Goal: Information Seeking & Learning: Learn about a topic

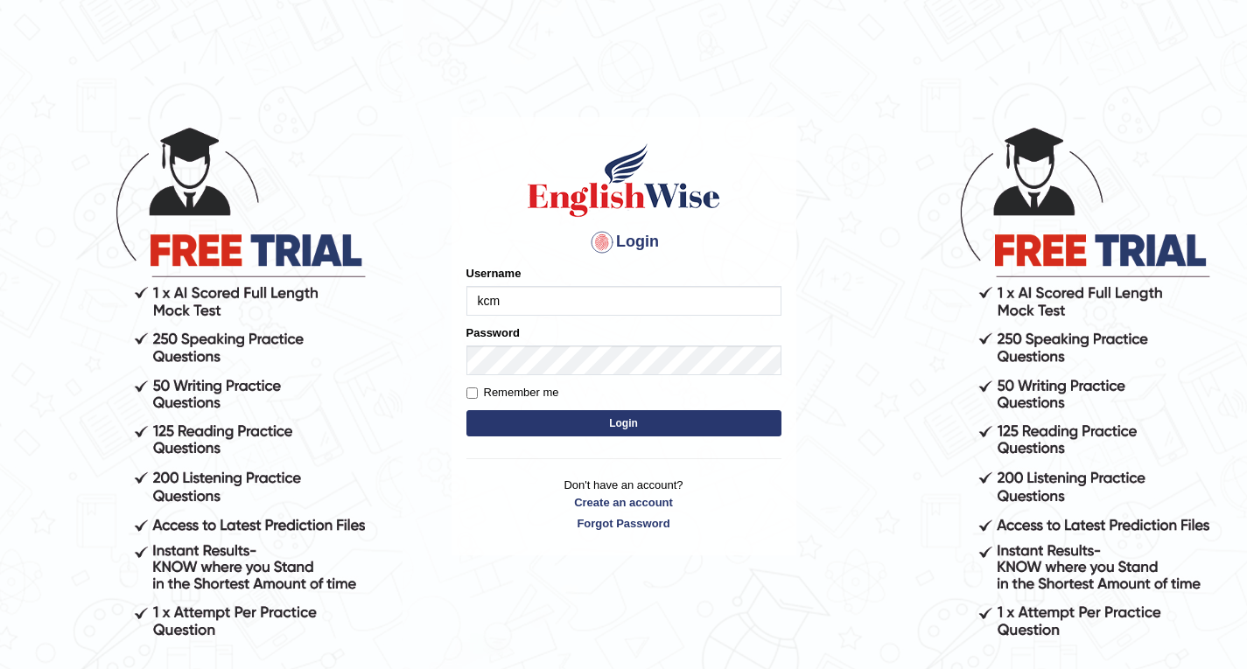
type input "kcma"
type input "m"
type input "kcmamata"
click at [630, 521] on link "Forgot Password" at bounding box center [623, 523] width 315 height 17
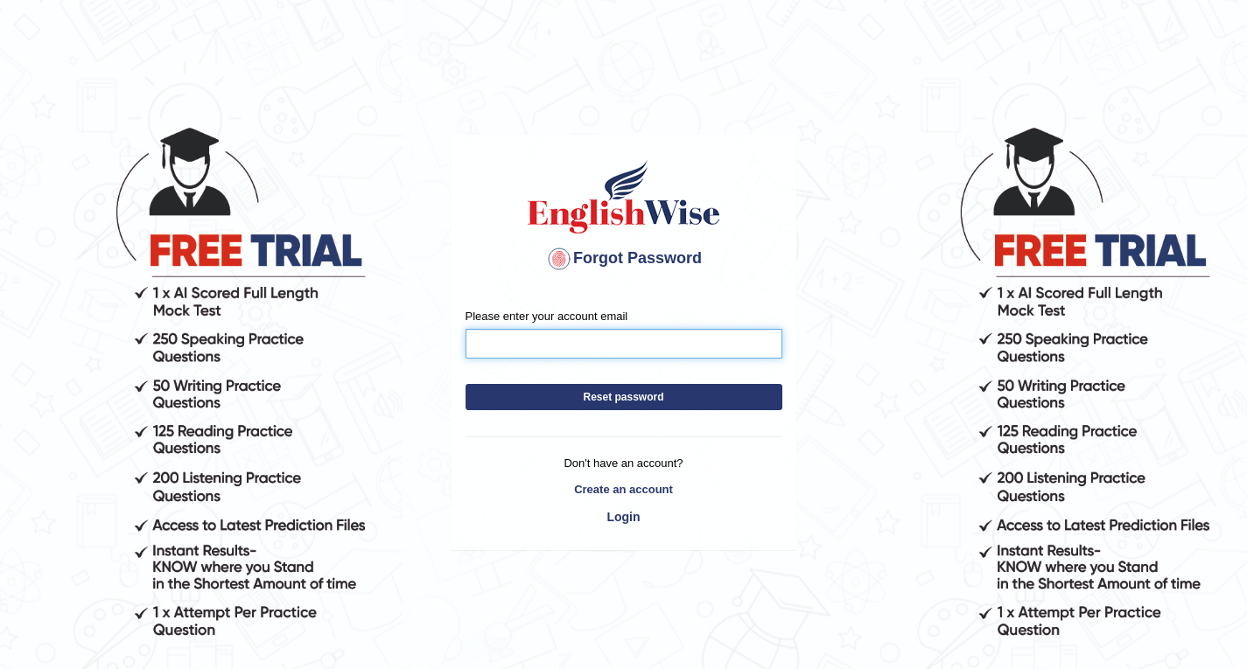
click at [591, 355] on input "Please enter your account email" at bounding box center [623, 344] width 317 height 30
type input "kcmamata566@gmail.com"
click at [606, 397] on button "Reset password" at bounding box center [623, 397] width 317 height 26
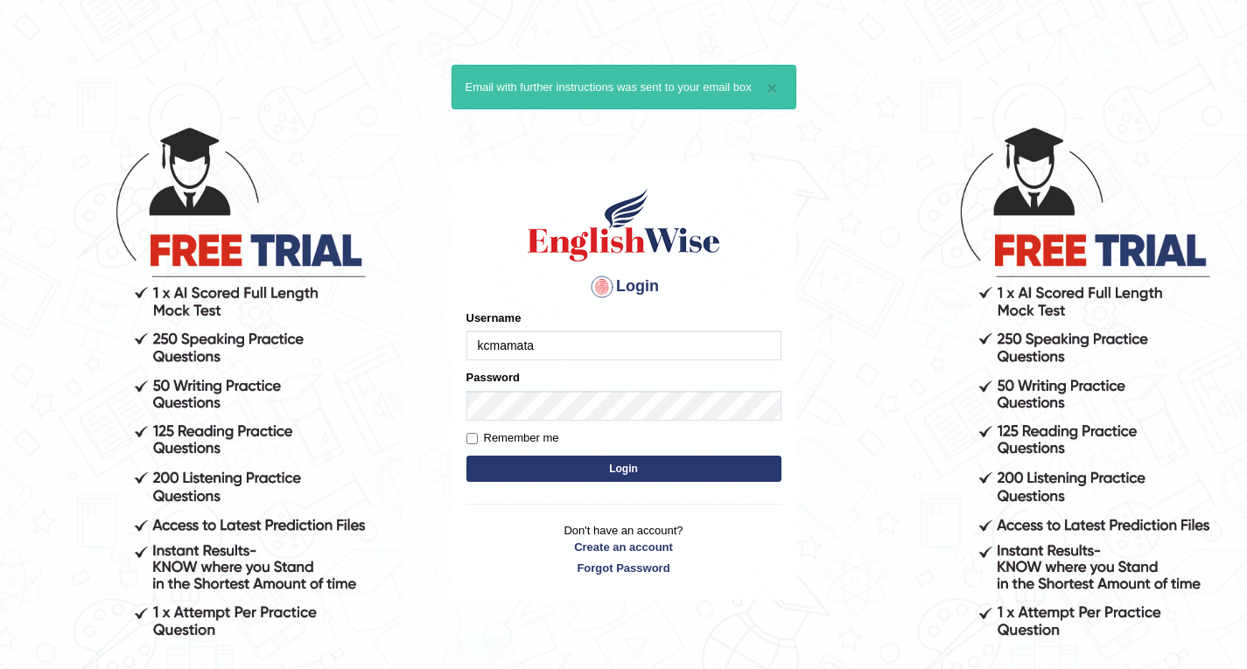
type input "kcmamata"
click at [565, 468] on button "Login" at bounding box center [623, 469] width 315 height 26
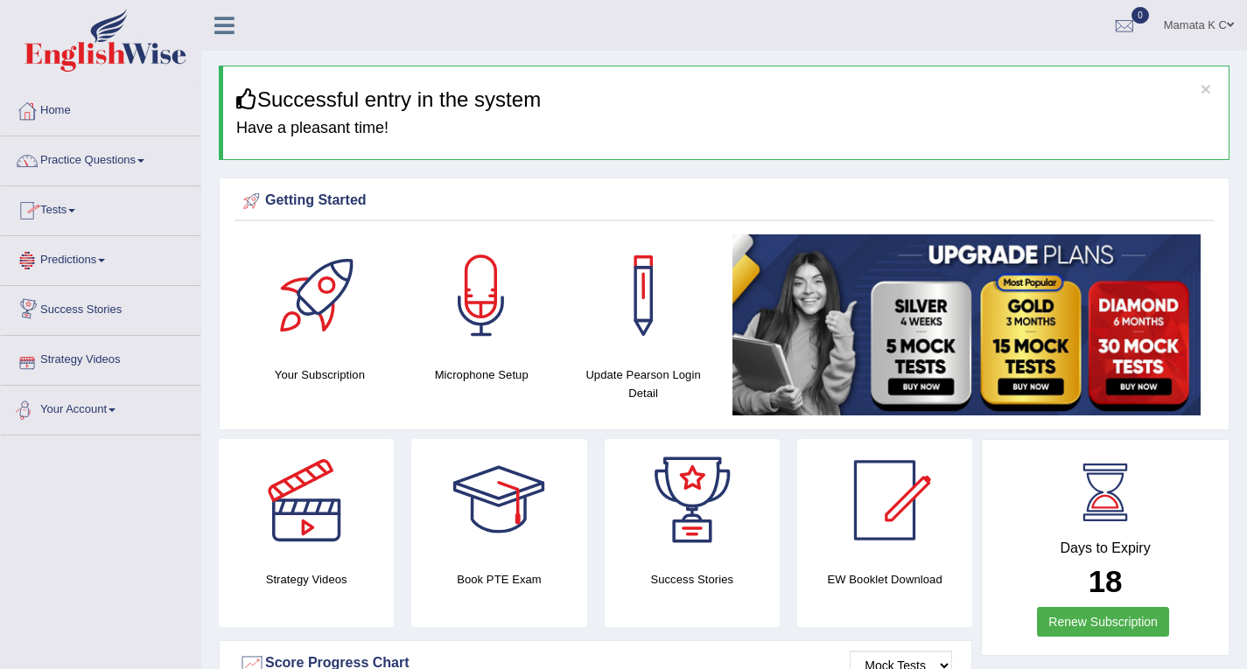
click at [115, 409] on span at bounding box center [111, 410] width 7 height 3
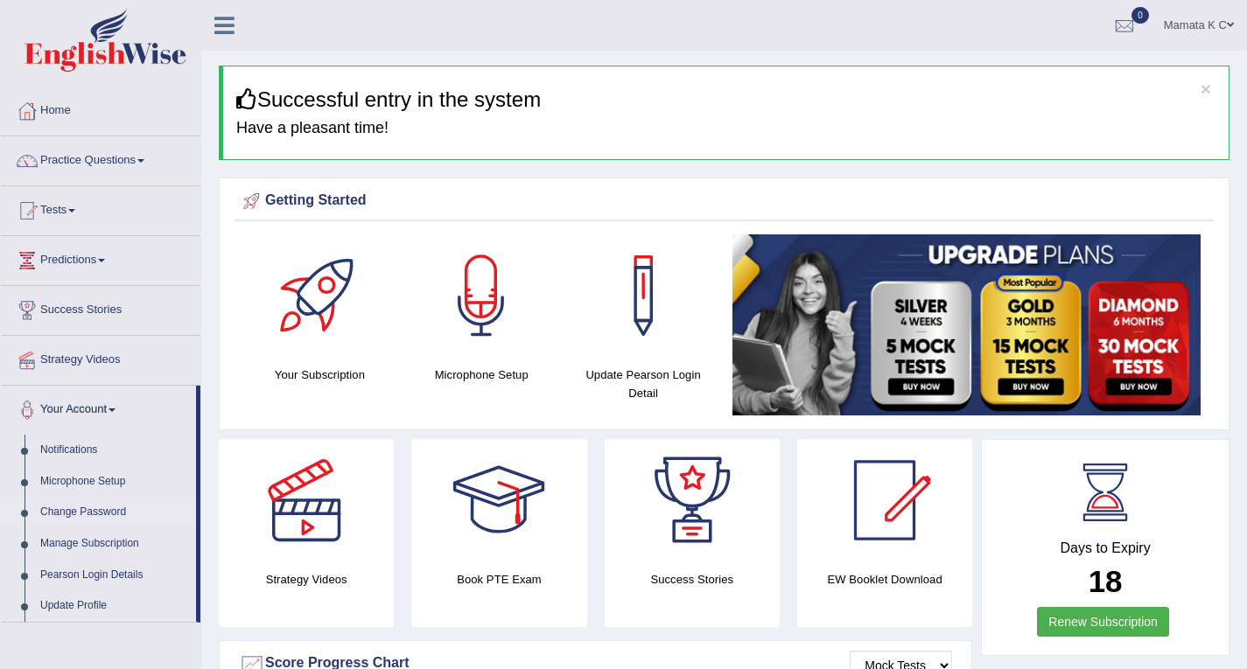
click at [115, 515] on link "Change Password" at bounding box center [114, 512] width 164 height 31
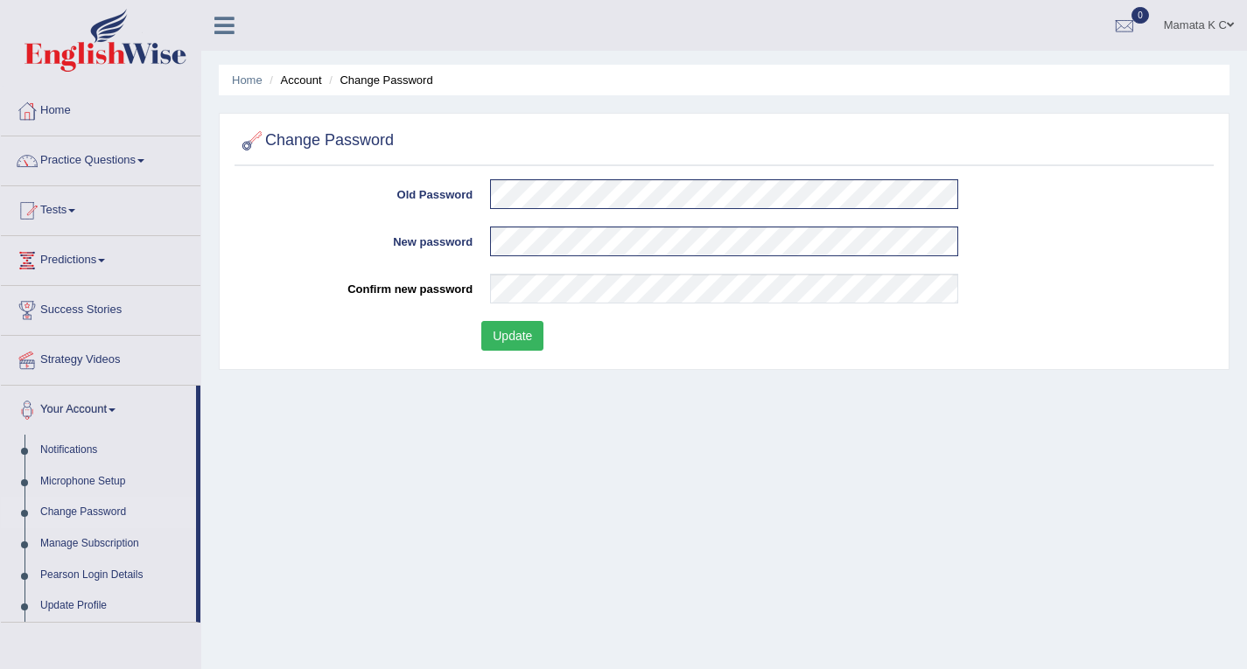
click at [532, 334] on button "Update" at bounding box center [512, 336] width 62 height 30
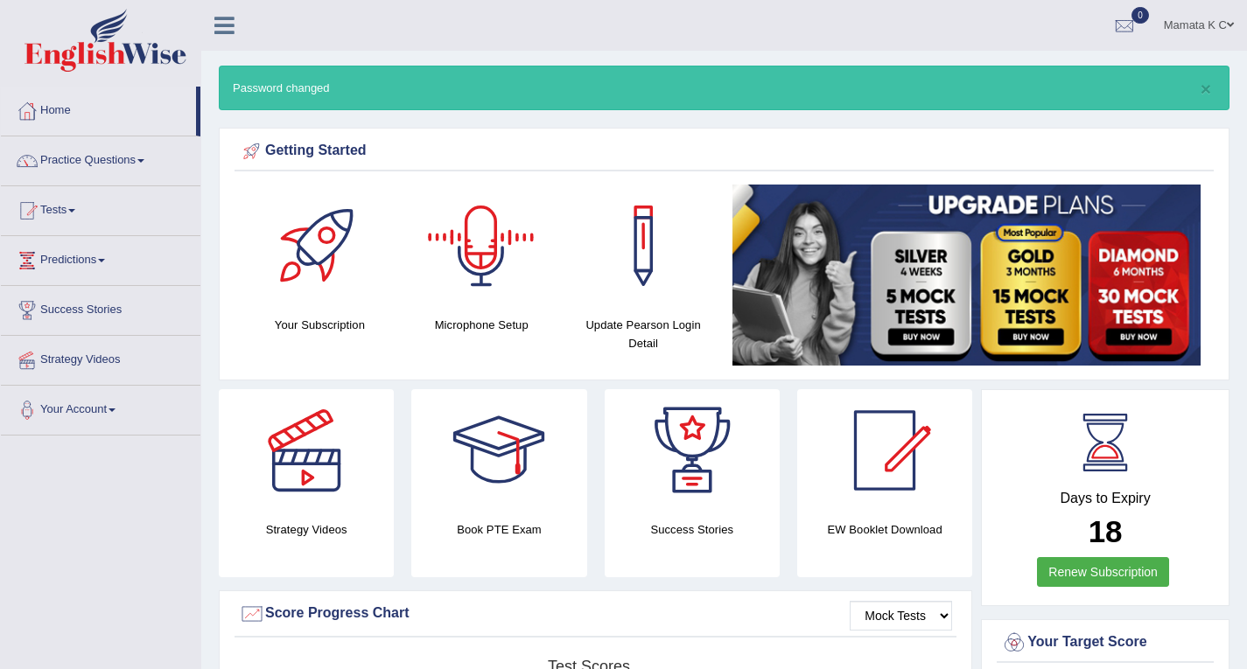
click at [491, 229] on div at bounding box center [481, 246] width 122 height 122
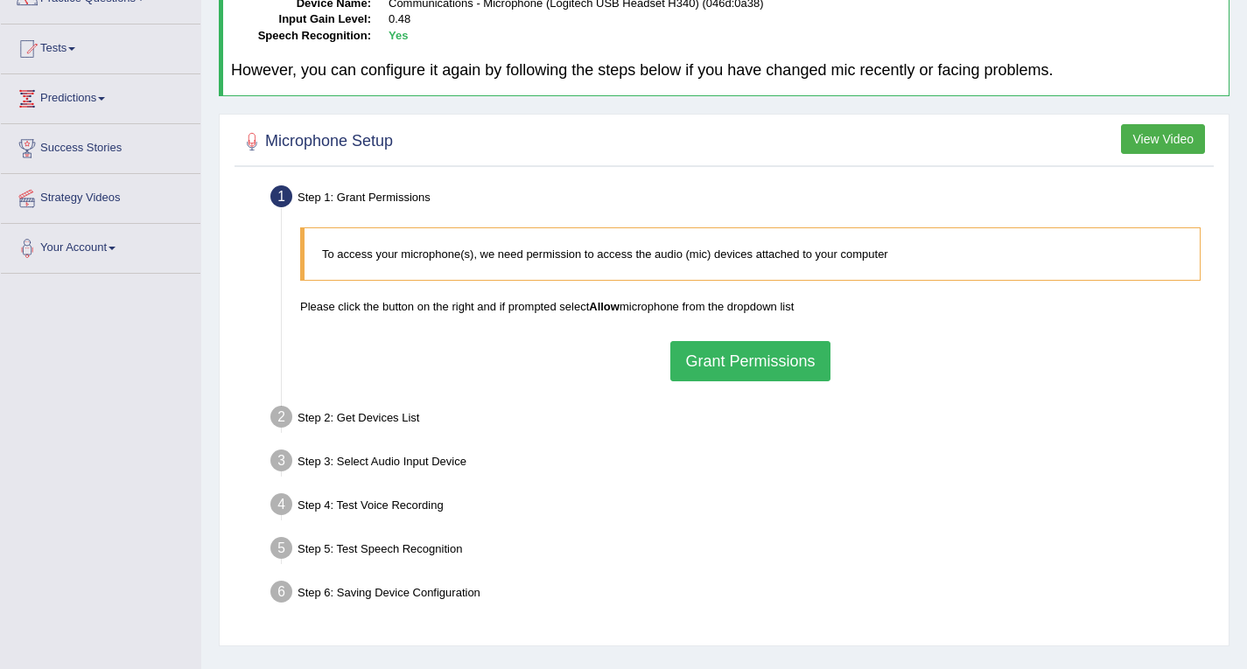
scroll to position [249, 0]
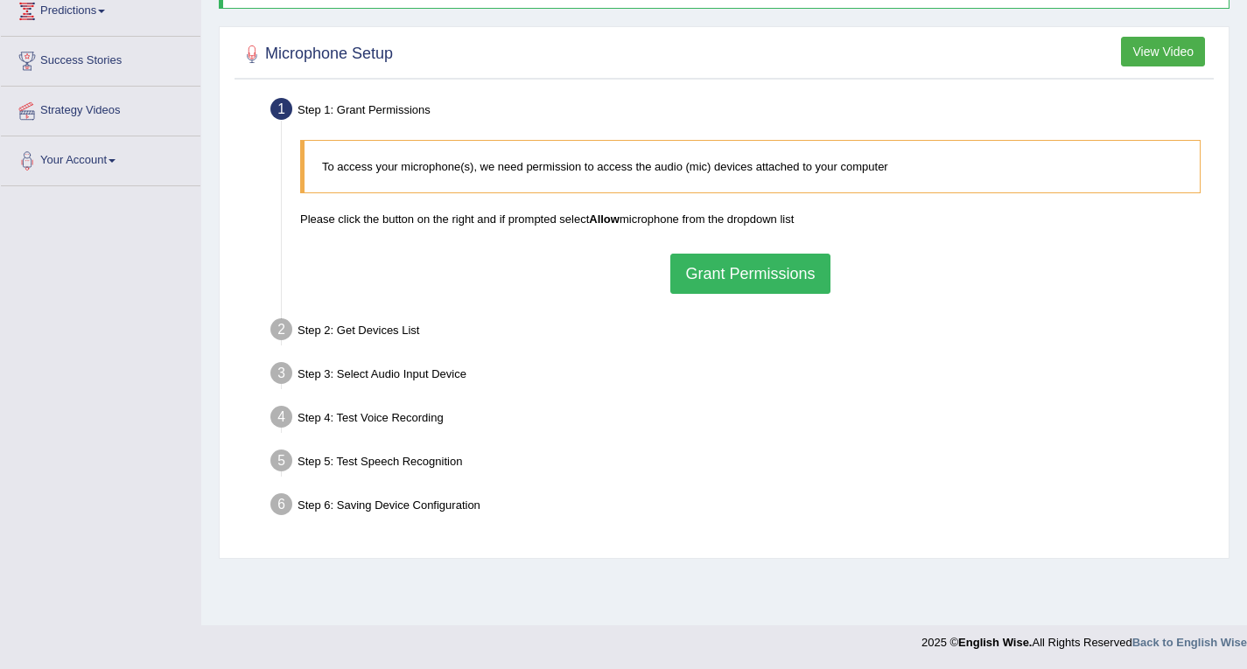
click at [681, 282] on button "Grant Permissions" at bounding box center [749, 274] width 159 height 40
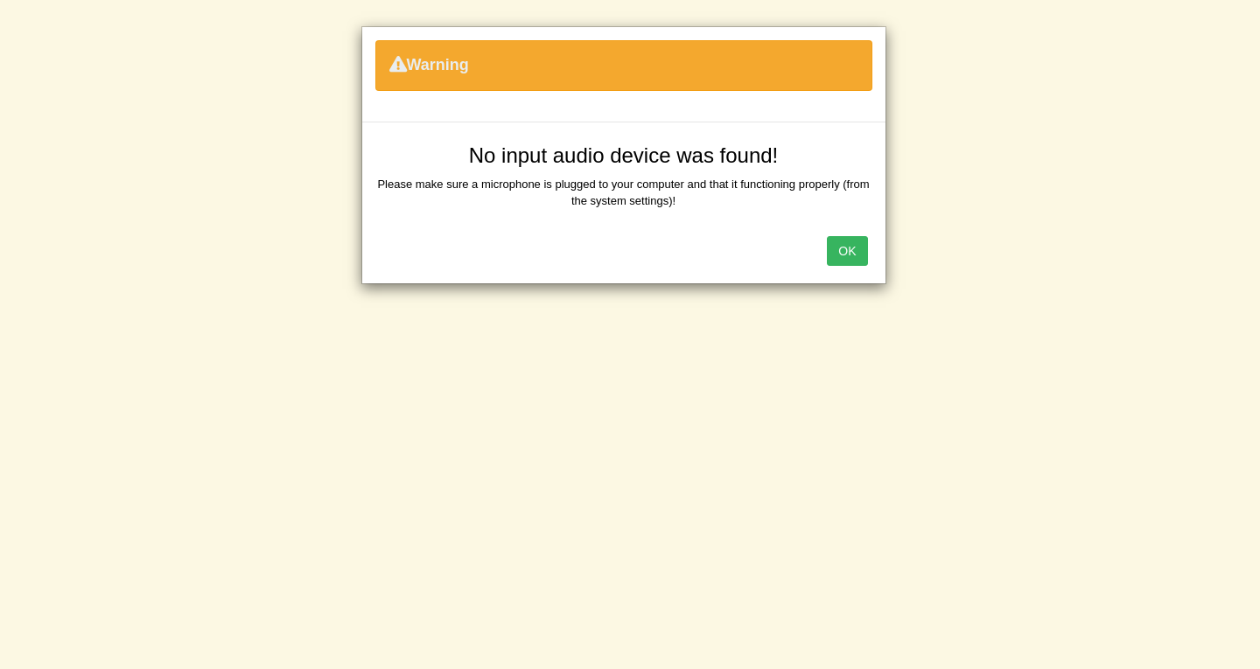
click at [849, 248] on button "OK" at bounding box center [847, 251] width 40 height 30
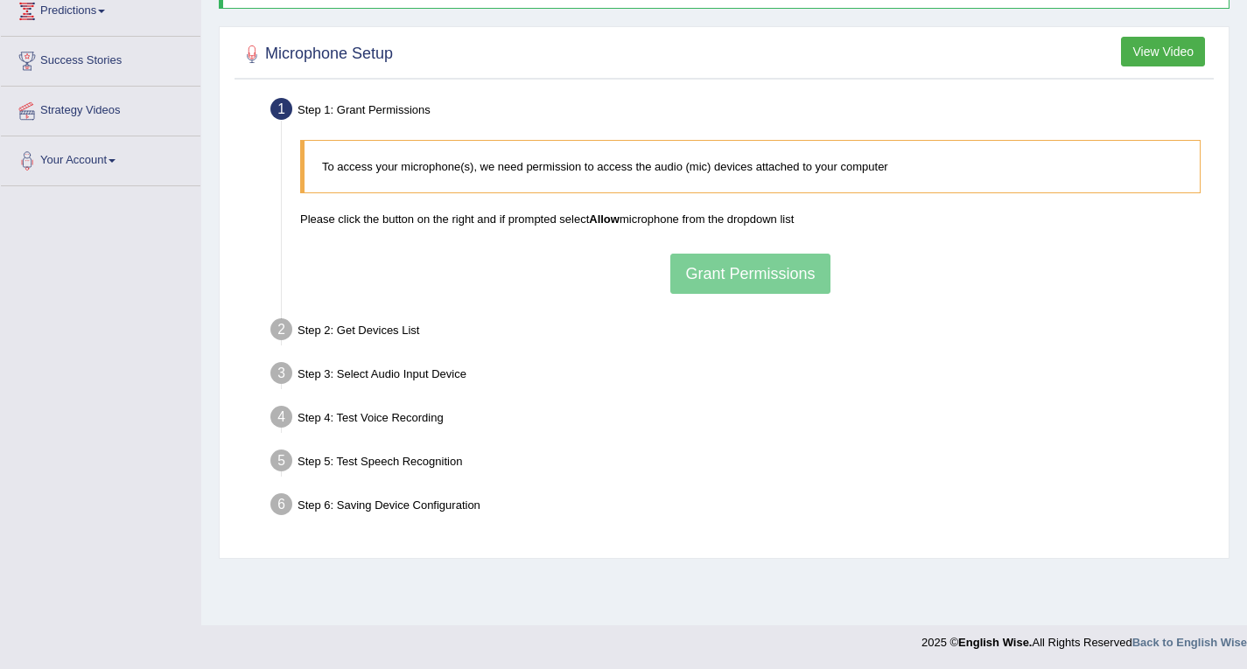
click at [783, 275] on div "To access your microphone(s), we need permission to access the audio (mic) devi…" at bounding box center [750, 216] width 918 height 171
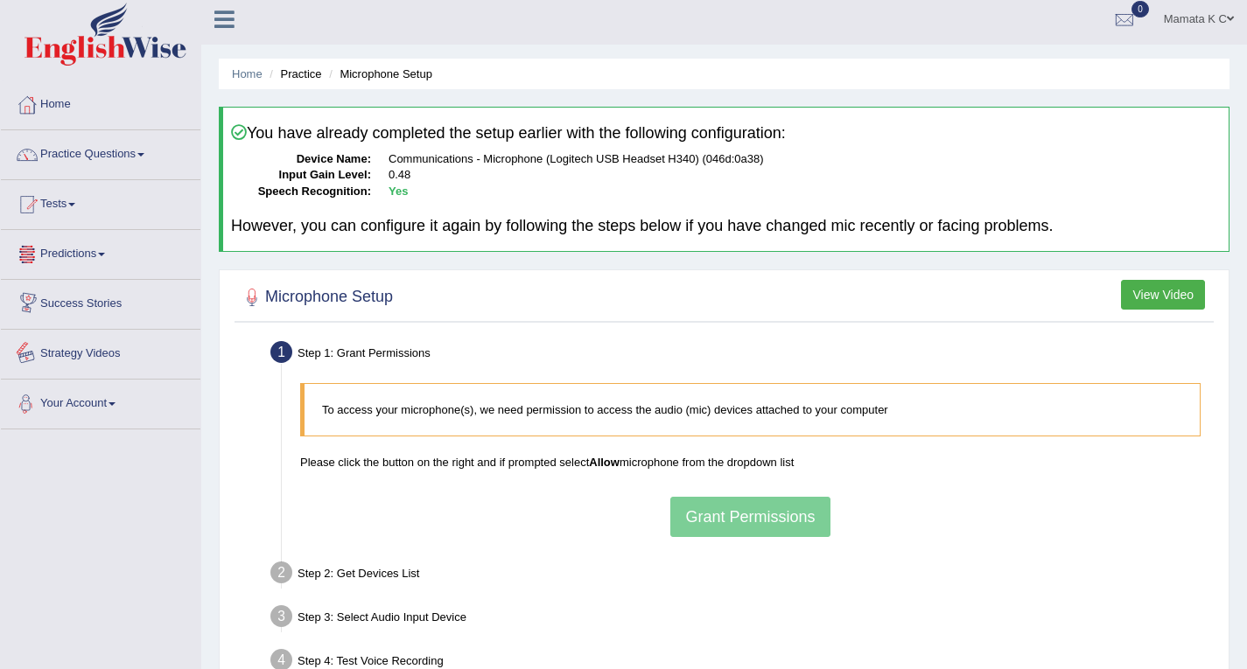
scroll to position [0, 0]
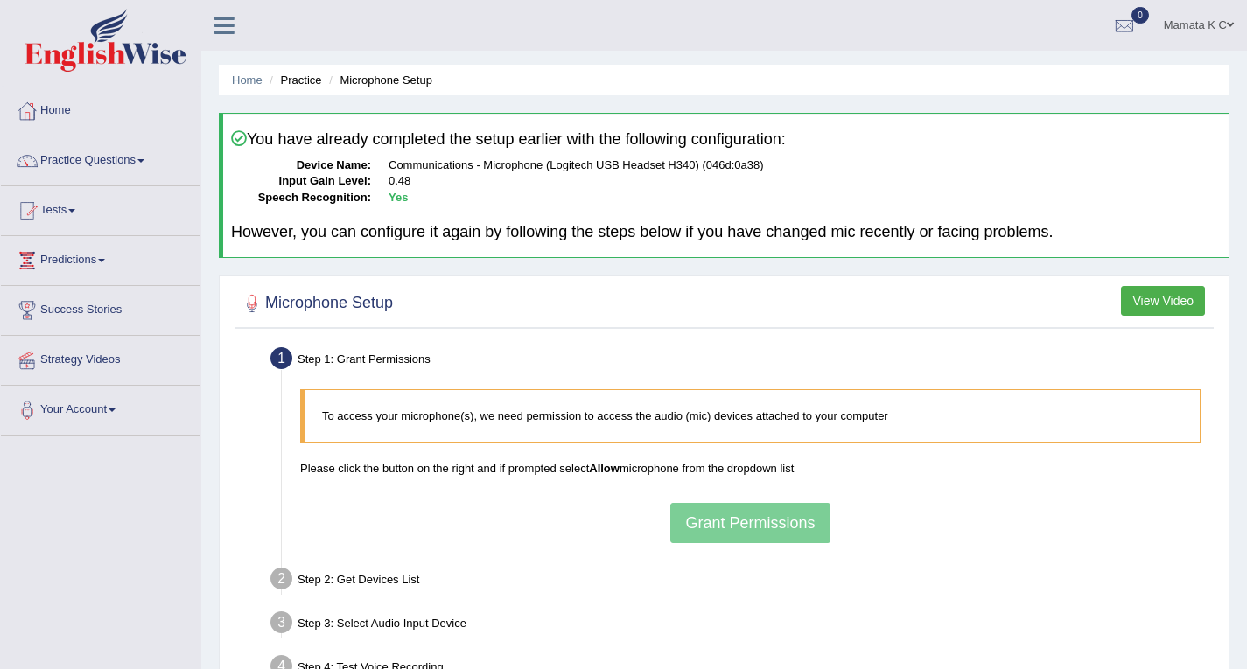
click at [1157, 300] on button "View Video" at bounding box center [1163, 301] width 84 height 30
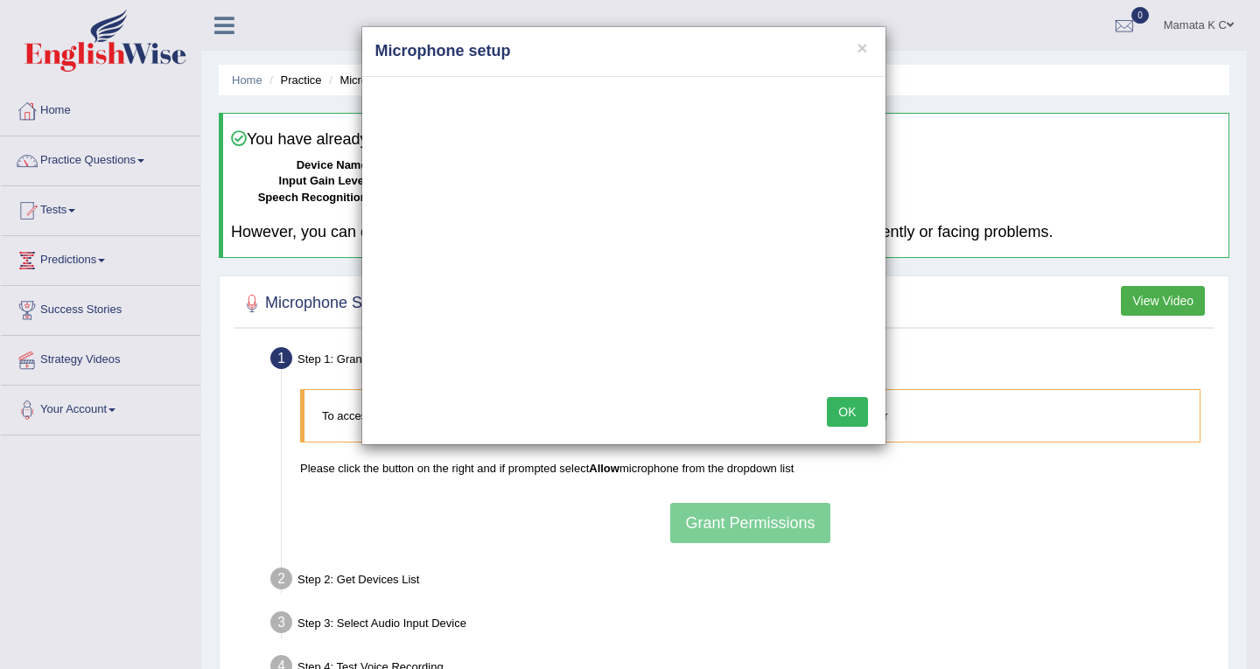
click at [839, 412] on button "OK" at bounding box center [847, 412] width 40 height 30
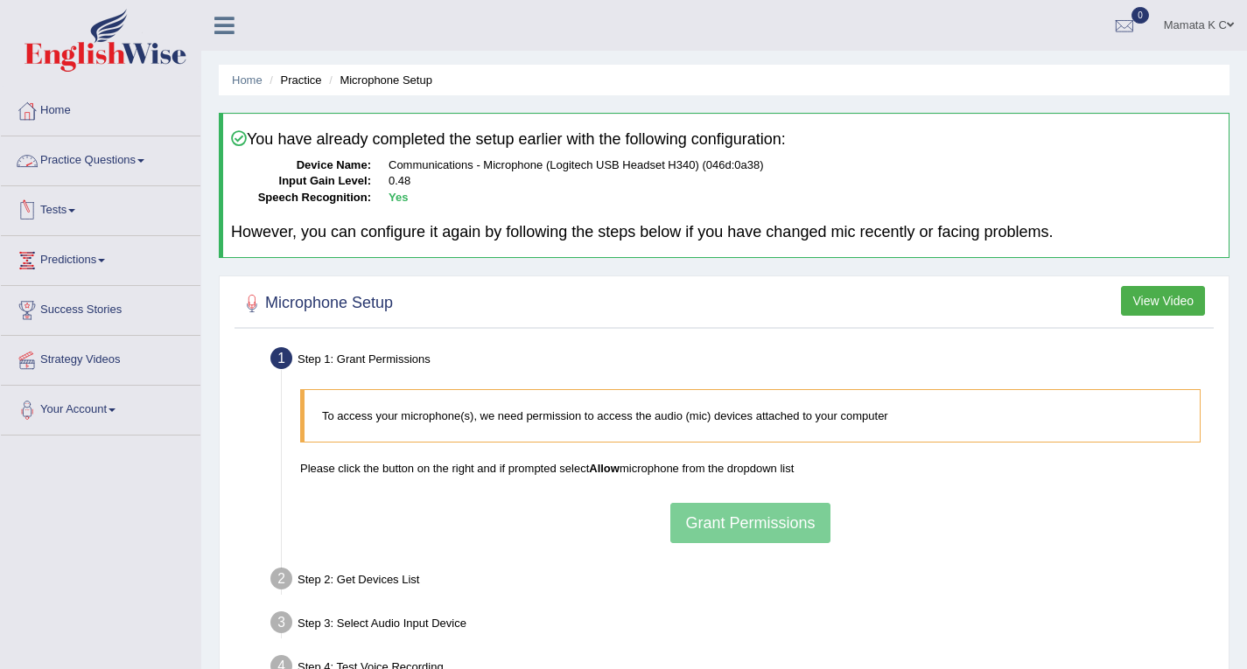
click at [108, 149] on link "Practice Questions" at bounding box center [100, 158] width 199 height 44
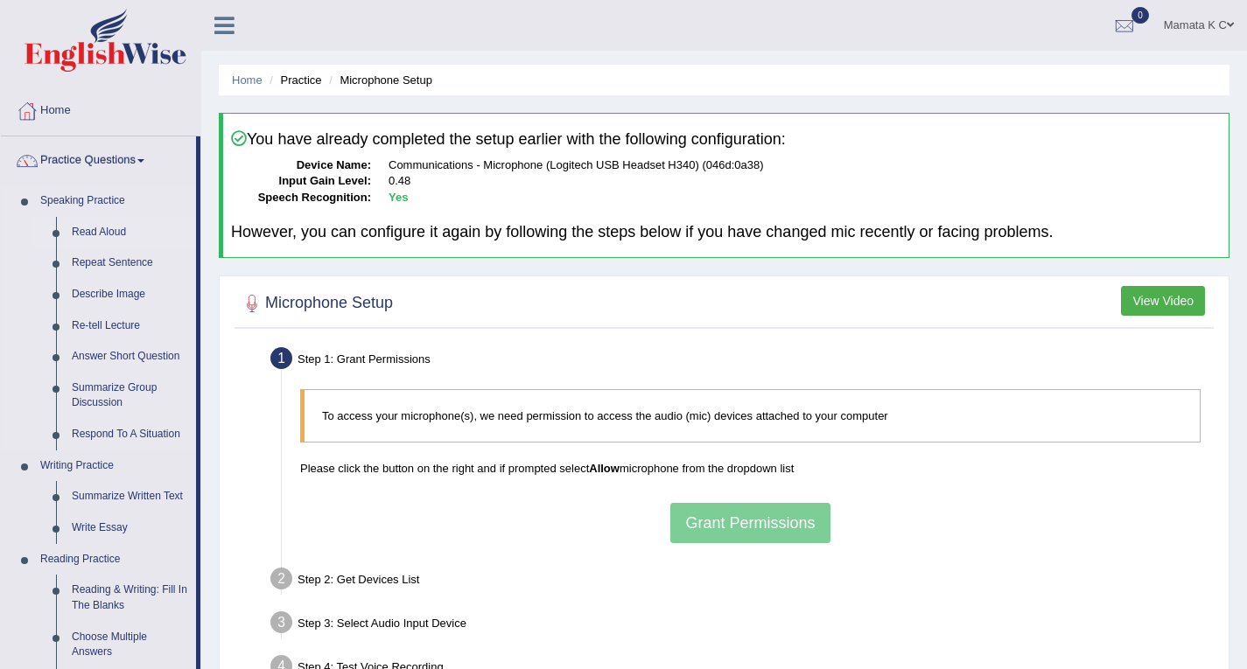
click at [115, 224] on link "Read Aloud" at bounding box center [130, 232] width 132 height 31
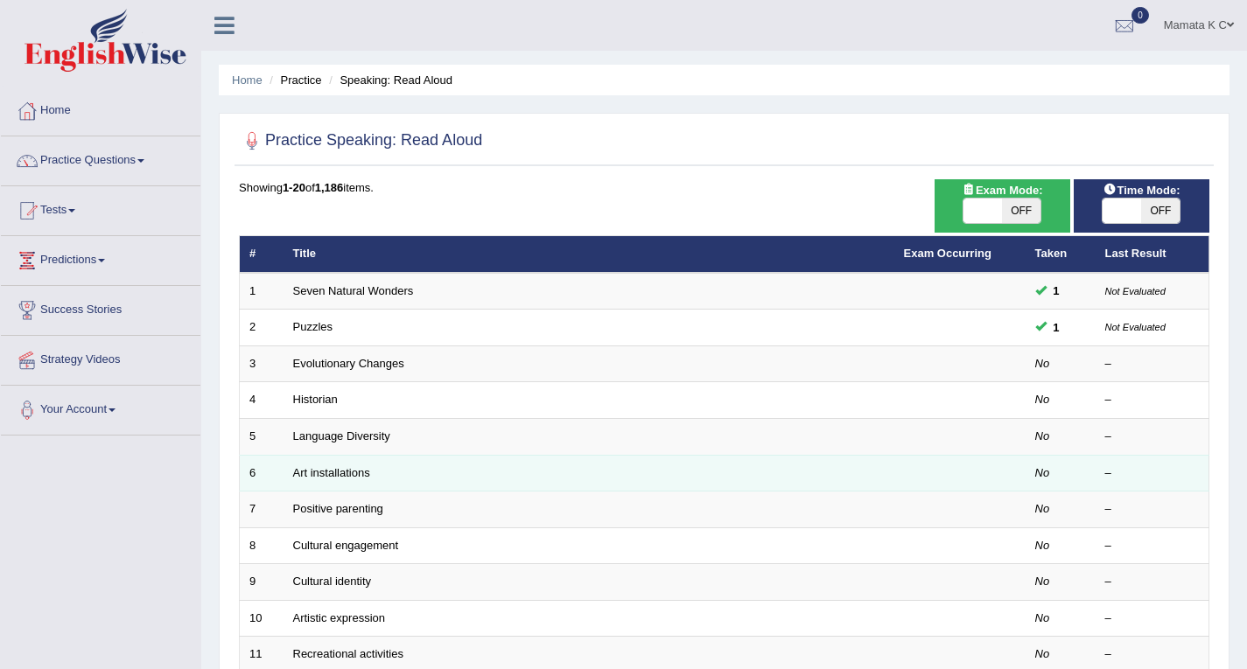
scroll to position [87, 0]
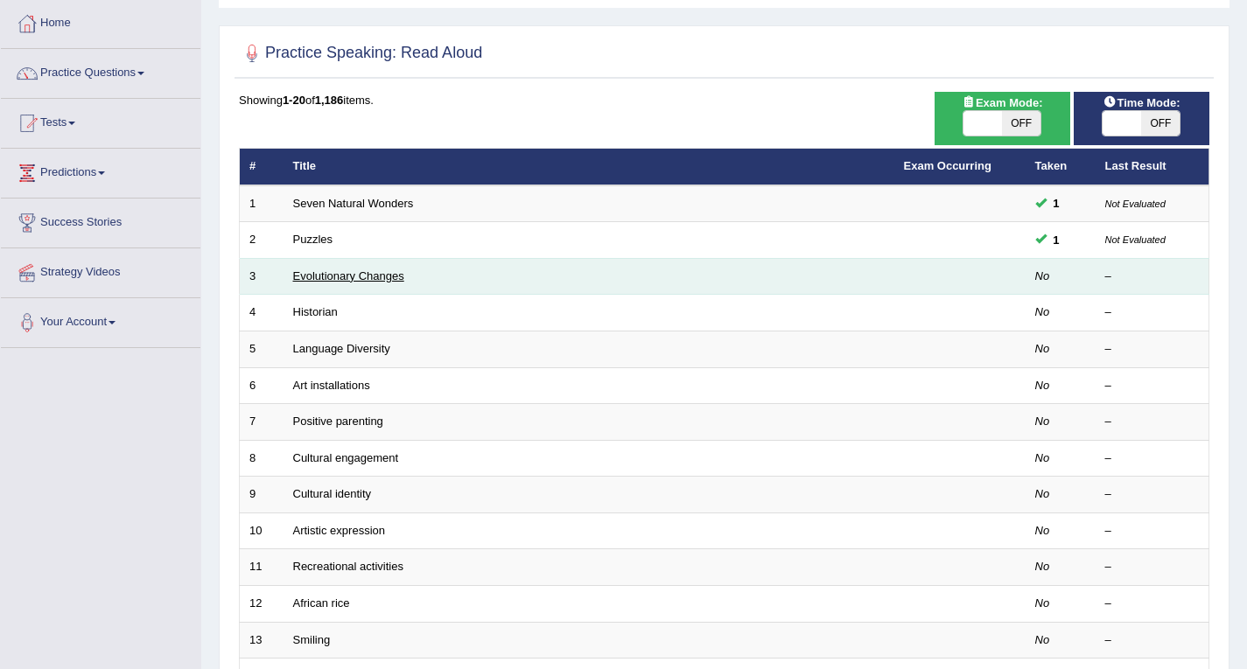
click at [332, 280] on link "Evolutionary Changes" at bounding box center [348, 275] width 111 height 13
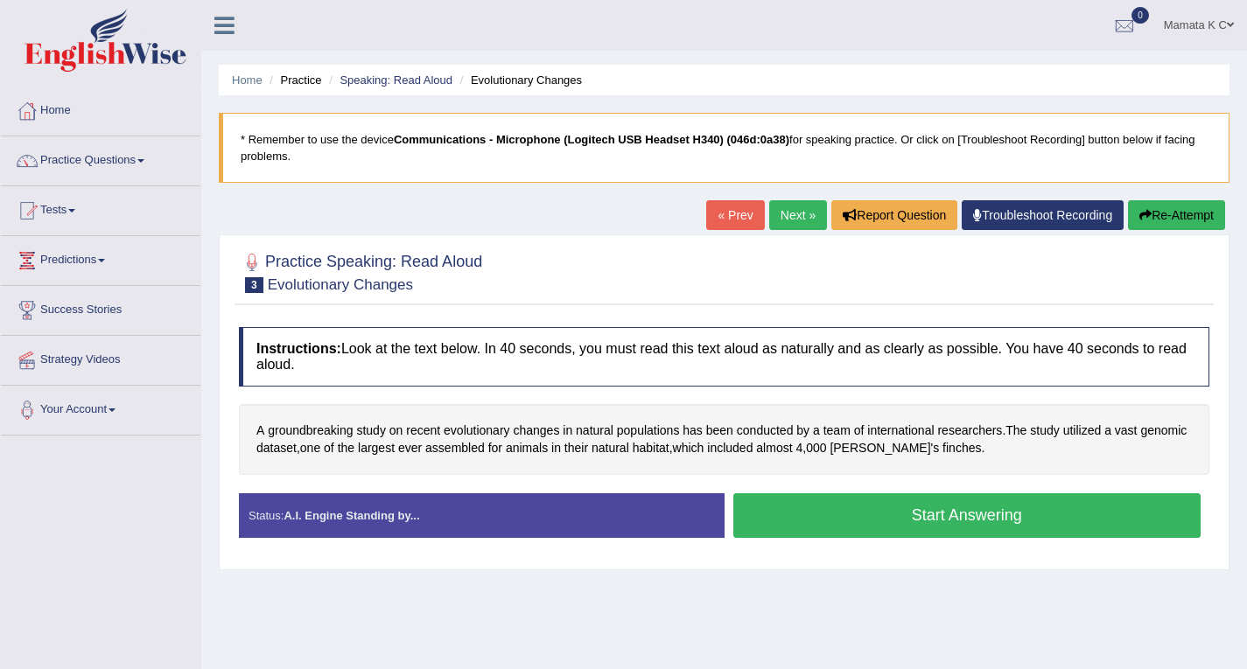
click at [915, 513] on button "Start Answering" at bounding box center [967, 515] width 468 height 45
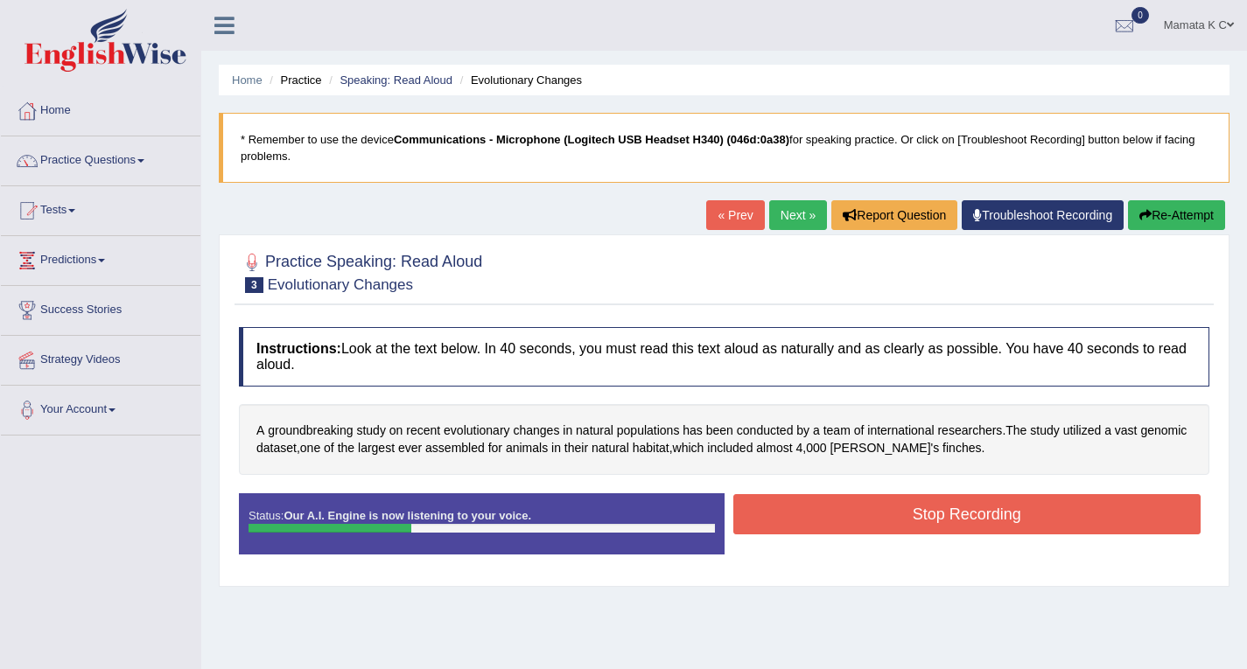
click at [844, 509] on button "Stop Recording" at bounding box center [967, 514] width 468 height 40
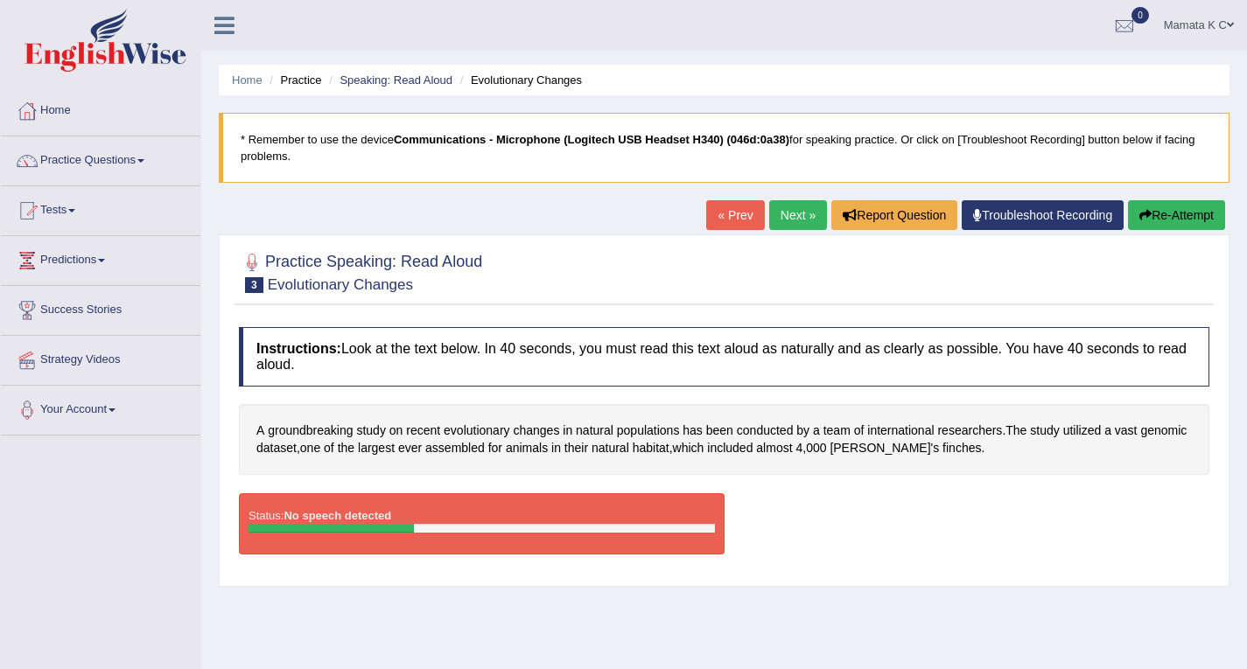
click at [1140, 218] on icon "button" at bounding box center [1145, 215] width 12 height 12
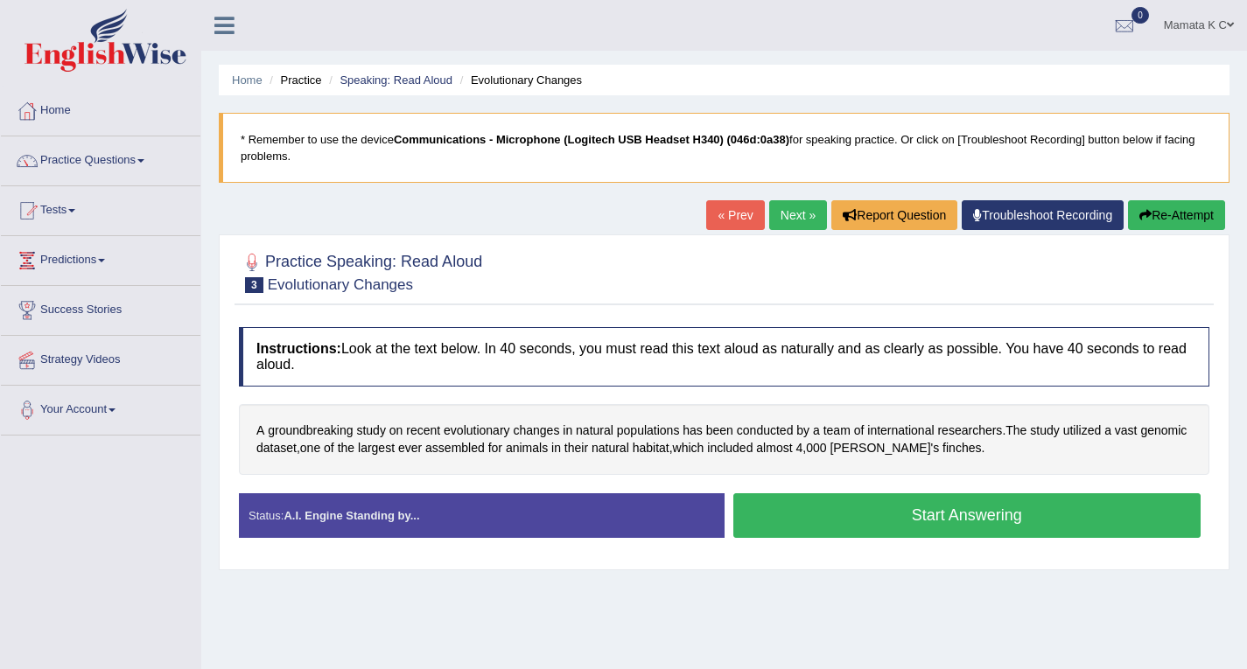
click at [894, 516] on button "Start Answering" at bounding box center [967, 515] width 468 height 45
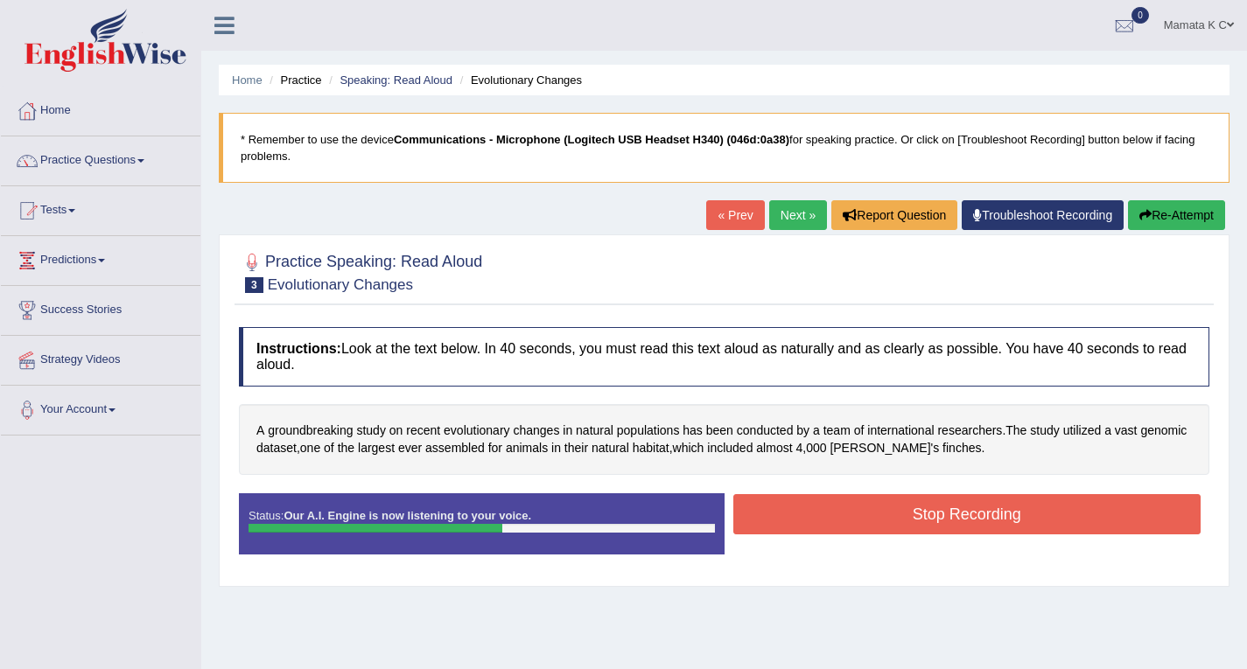
click at [888, 513] on button "Stop Recording" at bounding box center [967, 514] width 468 height 40
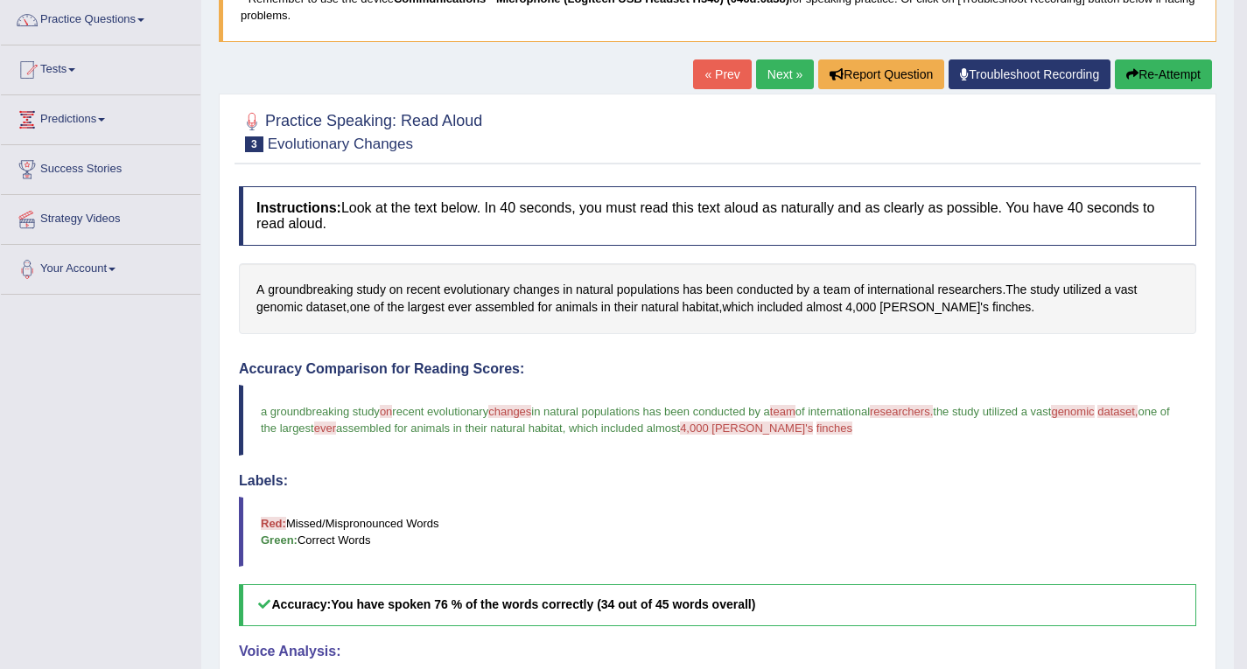
scroll to position [70, 0]
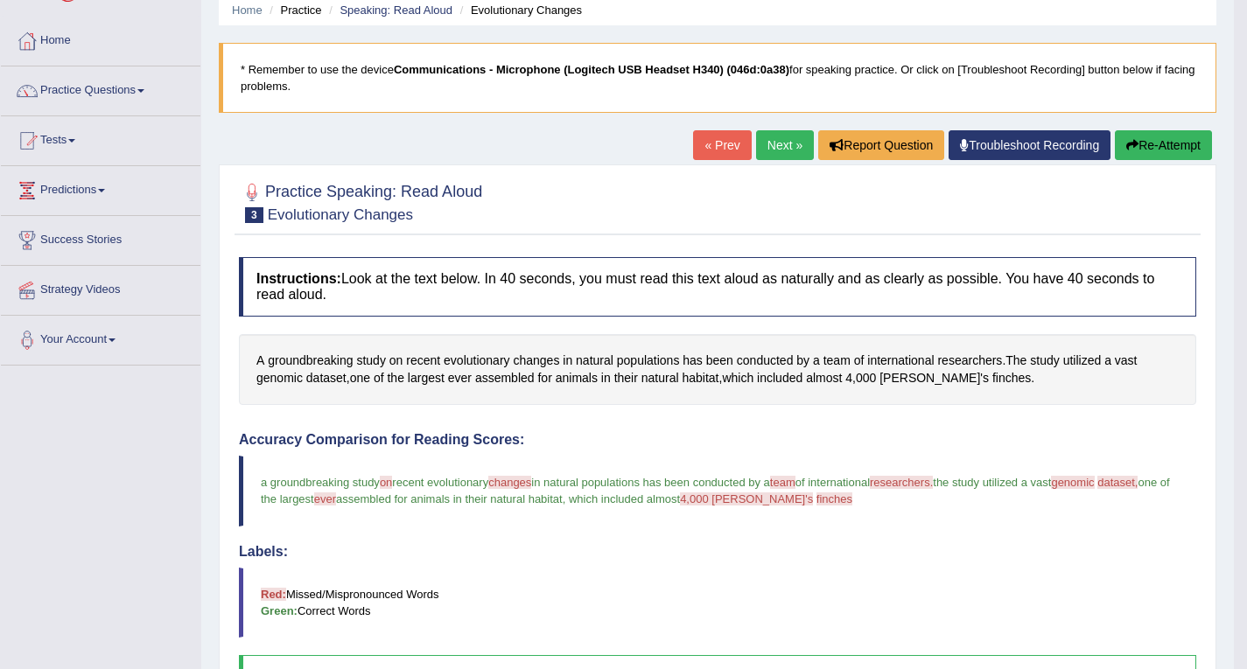
click at [139, 96] on link "Practice Questions" at bounding box center [100, 88] width 199 height 44
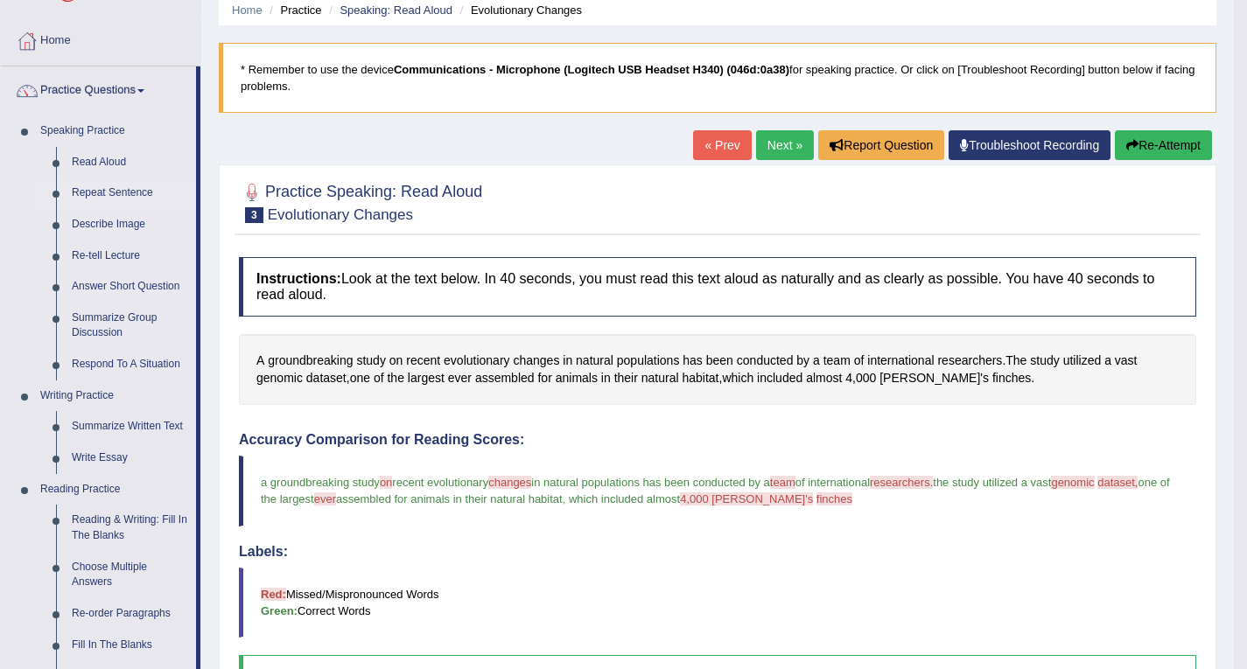
click at [106, 189] on link "Repeat Sentence" at bounding box center [130, 193] width 132 height 31
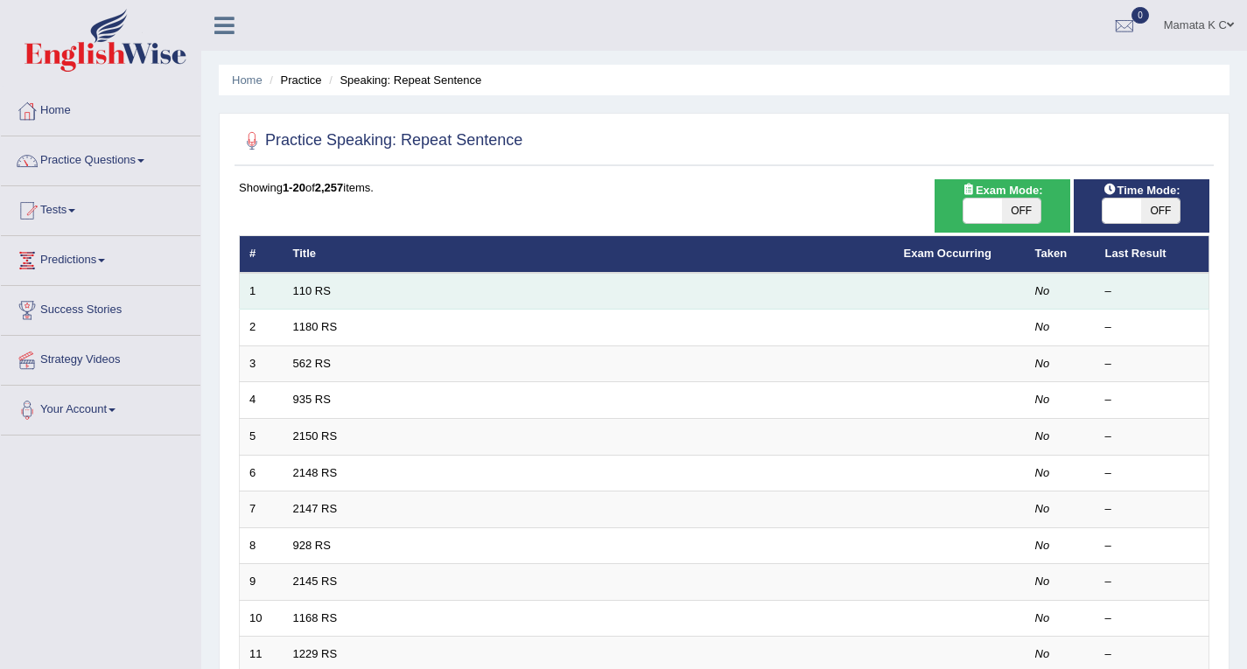
click at [540, 297] on td "110 RS" at bounding box center [588, 291] width 611 height 37
click at [896, 284] on td at bounding box center [959, 291] width 131 height 37
click at [313, 290] on link "110 RS" at bounding box center [312, 290] width 38 height 13
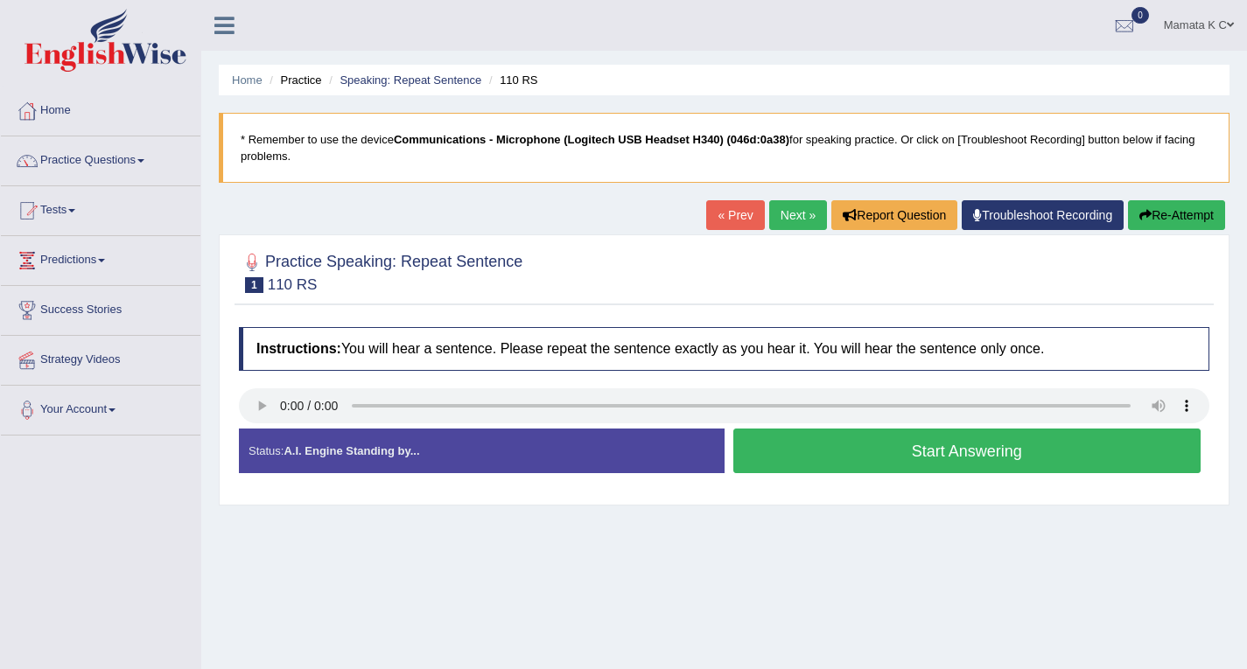
click at [811, 444] on button "Start Answering" at bounding box center [967, 451] width 468 height 45
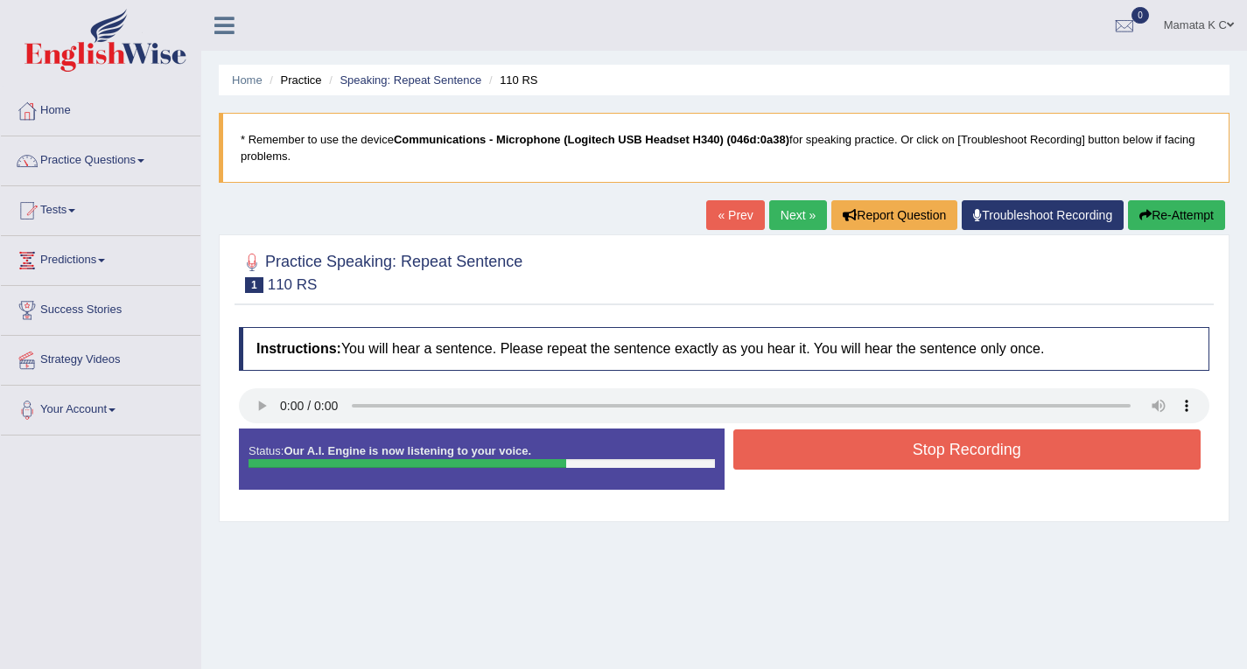
click at [833, 443] on button "Stop Recording" at bounding box center [967, 450] width 468 height 40
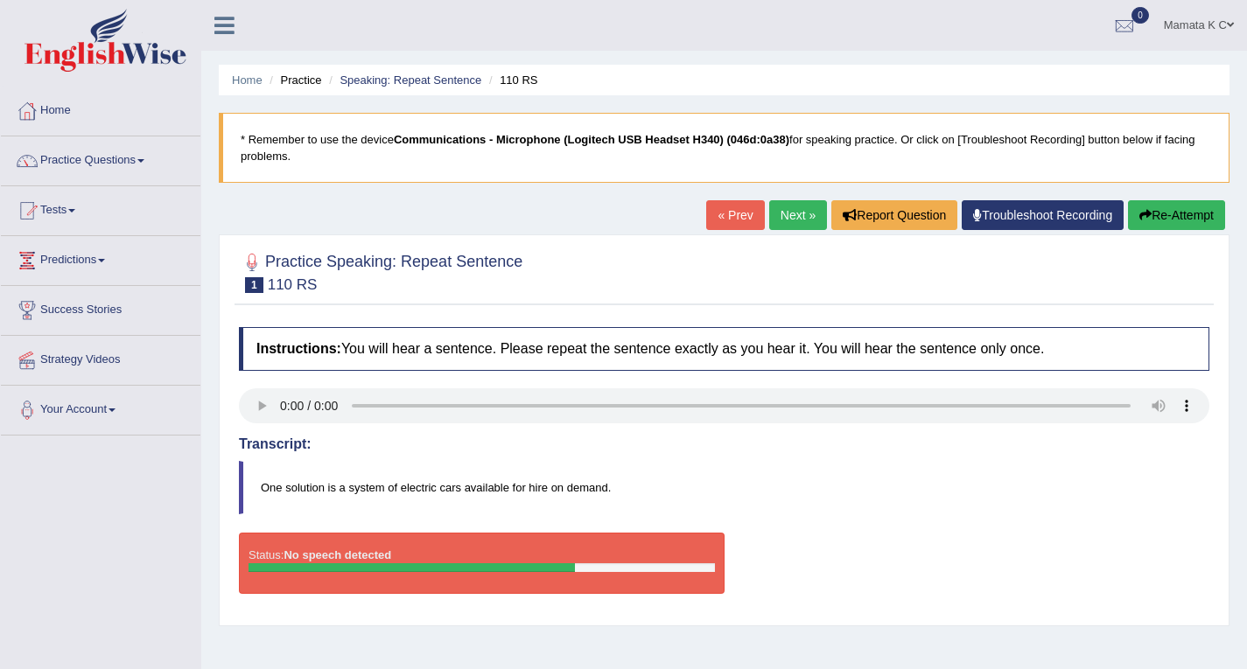
click at [789, 207] on link "Next »" at bounding box center [798, 215] width 58 height 30
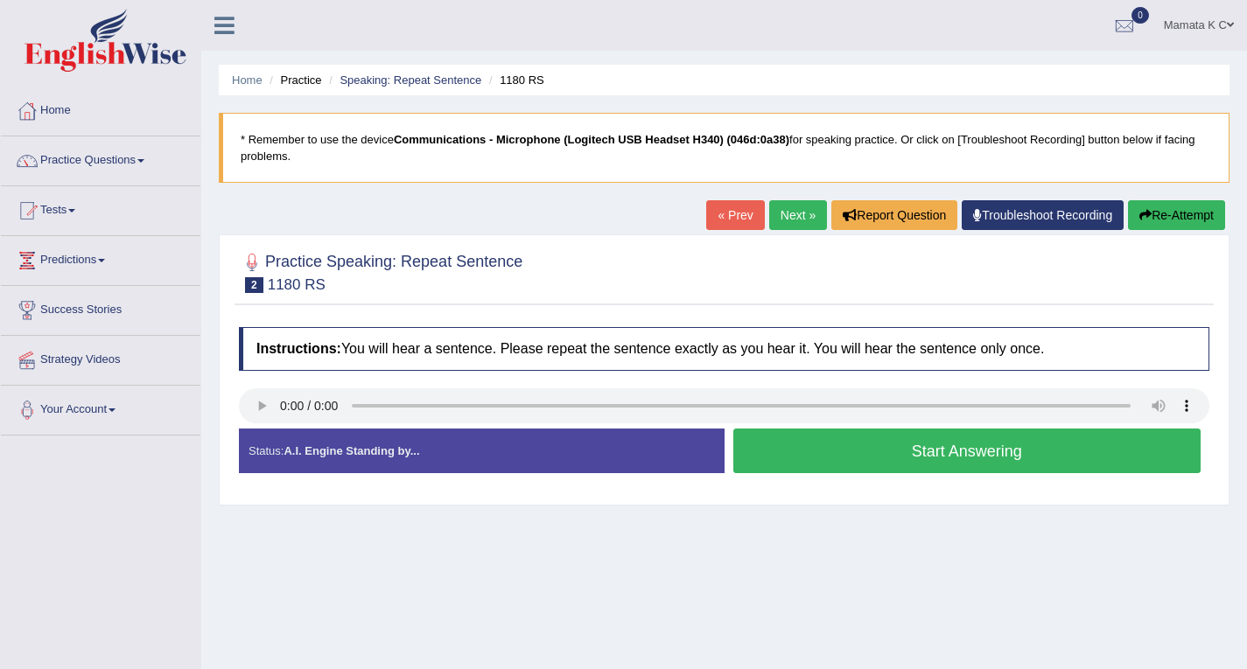
click at [896, 453] on button "Start Answering" at bounding box center [967, 451] width 468 height 45
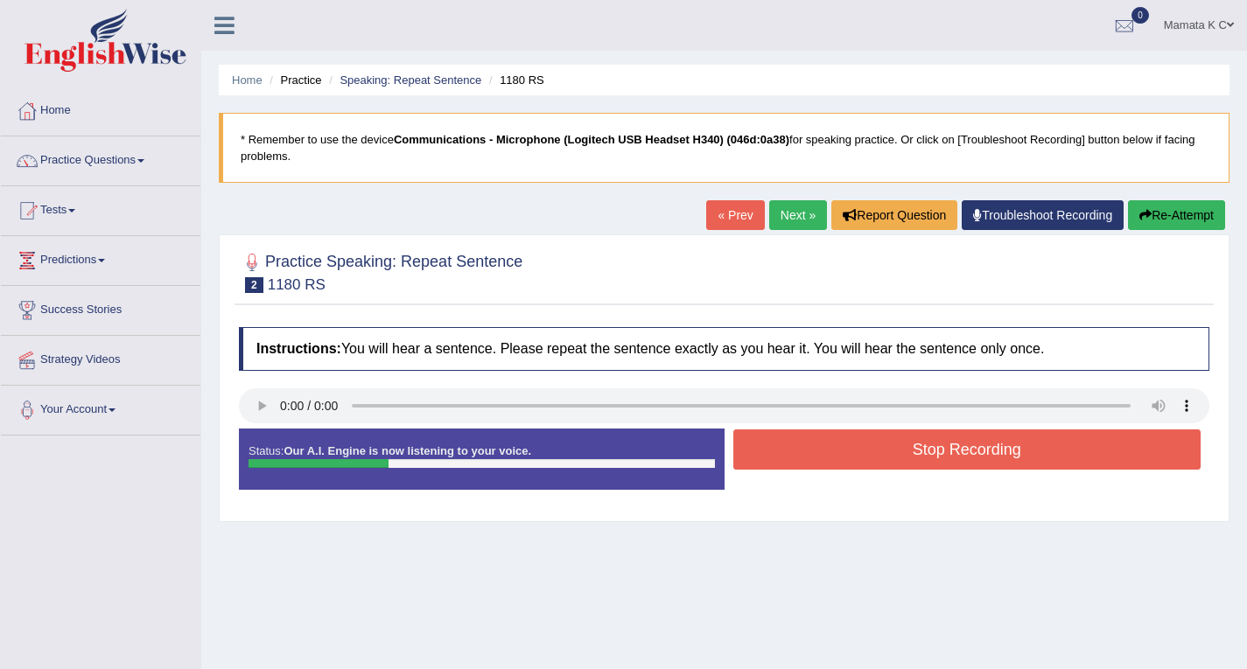
click at [884, 442] on button "Stop Recording" at bounding box center [967, 450] width 468 height 40
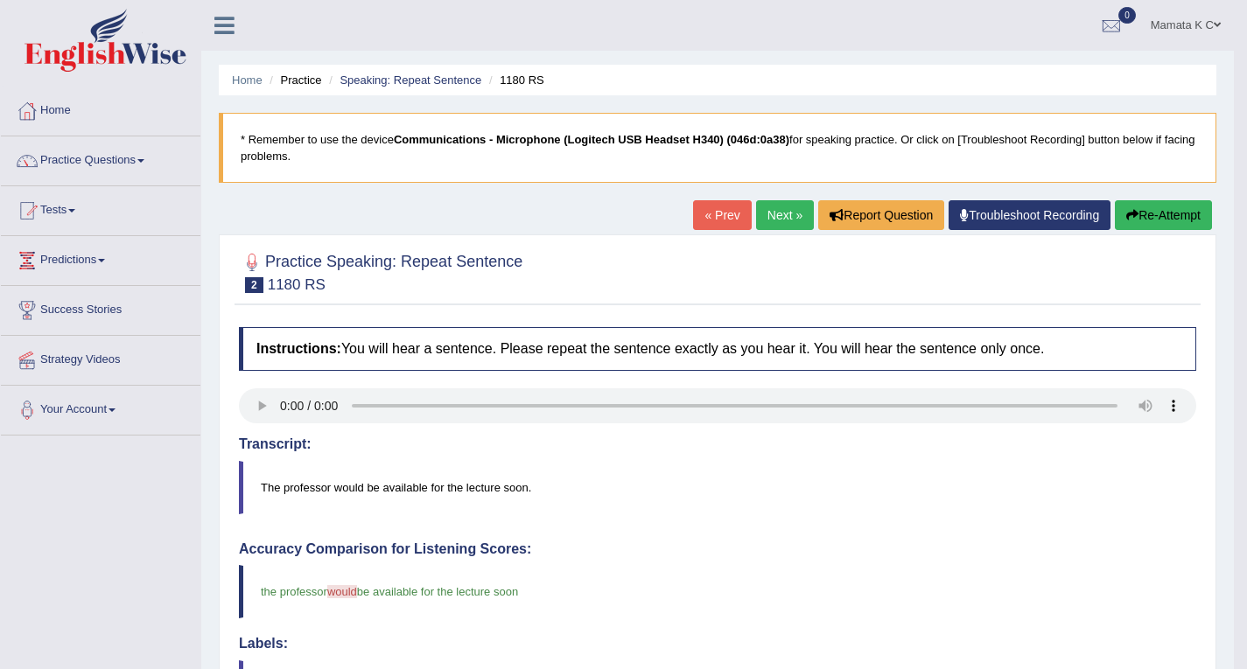
click at [795, 212] on link "Next »" at bounding box center [785, 215] width 58 height 30
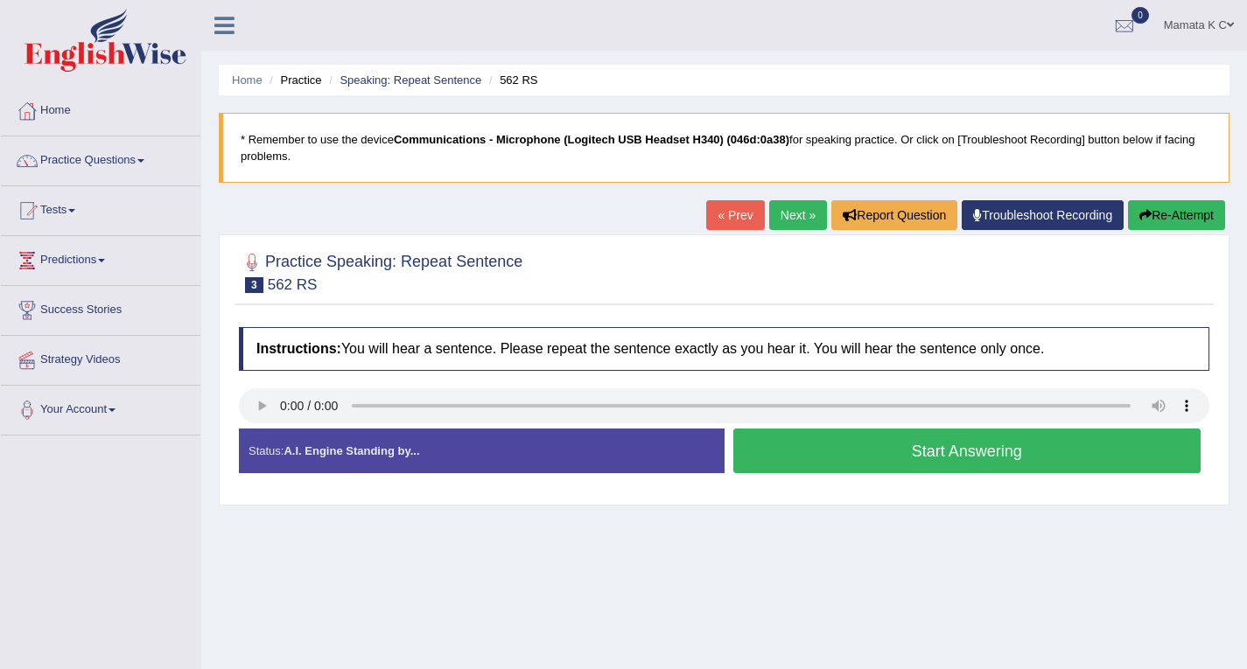
click at [885, 462] on button "Start Answering" at bounding box center [967, 451] width 468 height 45
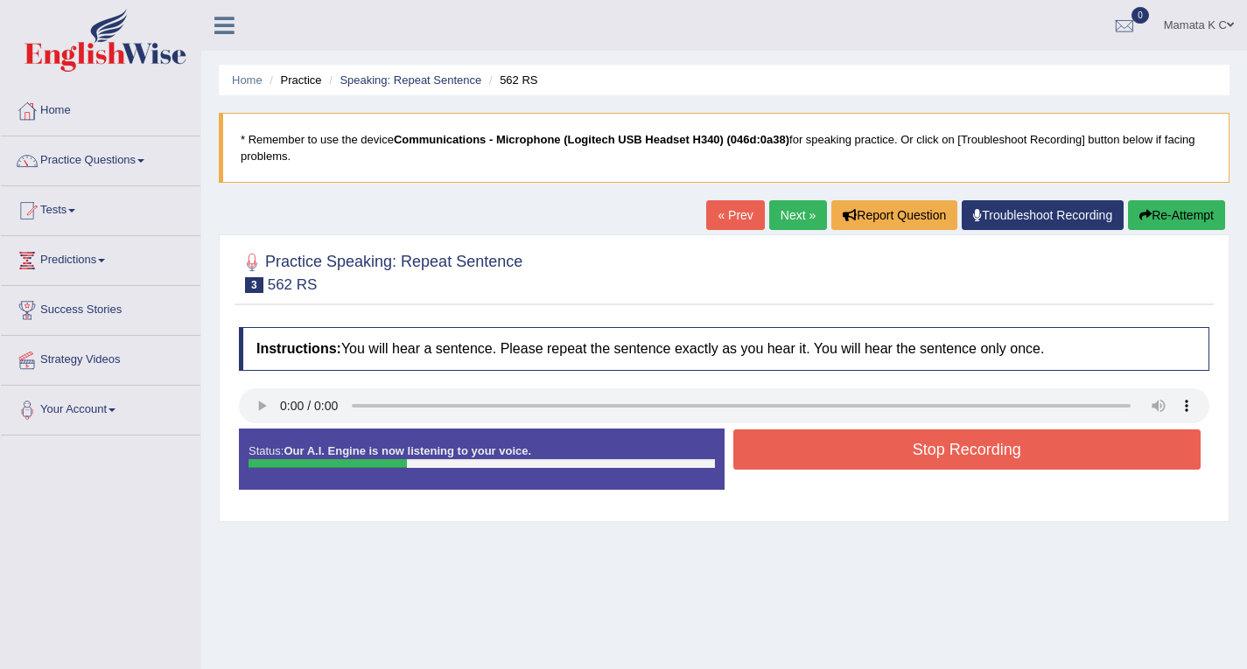
click at [866, 443] on button "Stop Recording" at bounding box center [967, 450] width 468 height 40
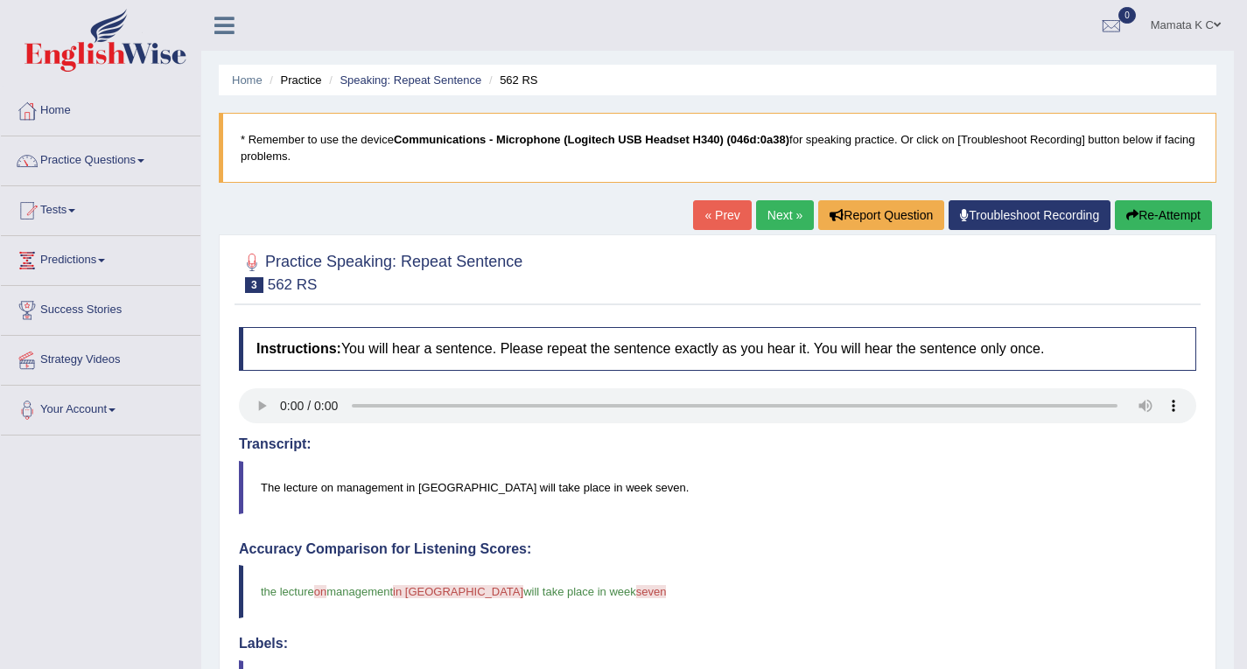
click at [784, 215] on link "Next »" at bounding box center [785, 215] width 58 height 30
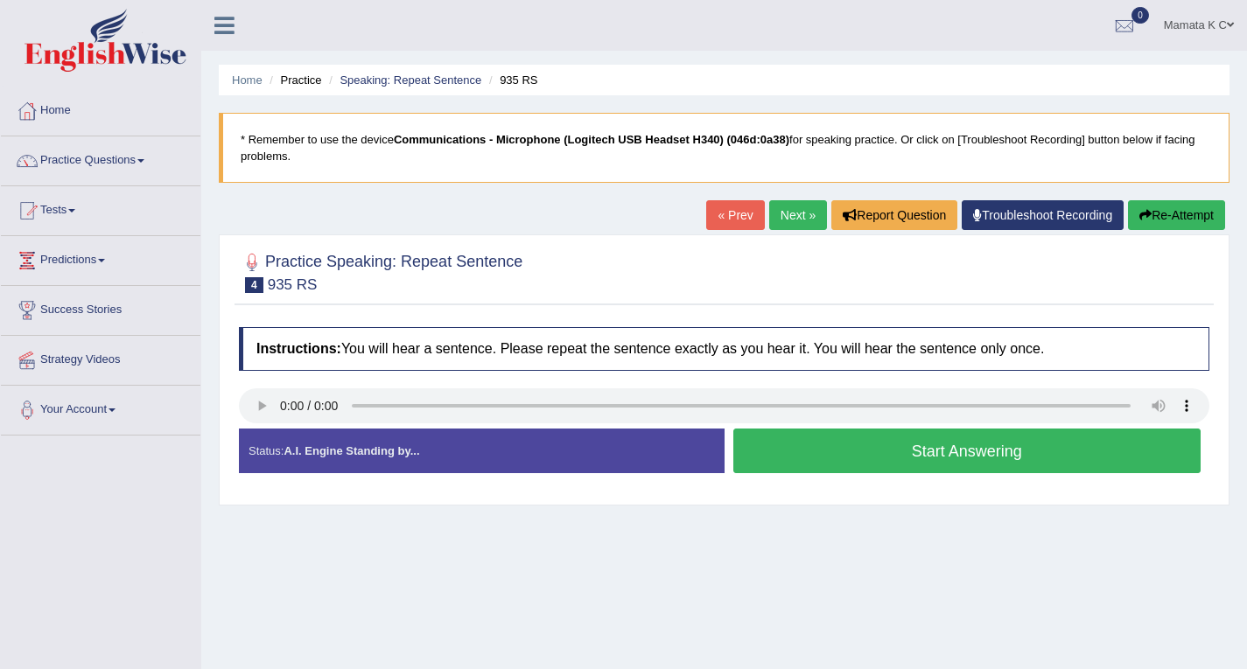
click at [917, 450] on button "Start Answering" at bounding box center [967, 451] width 468 height 45
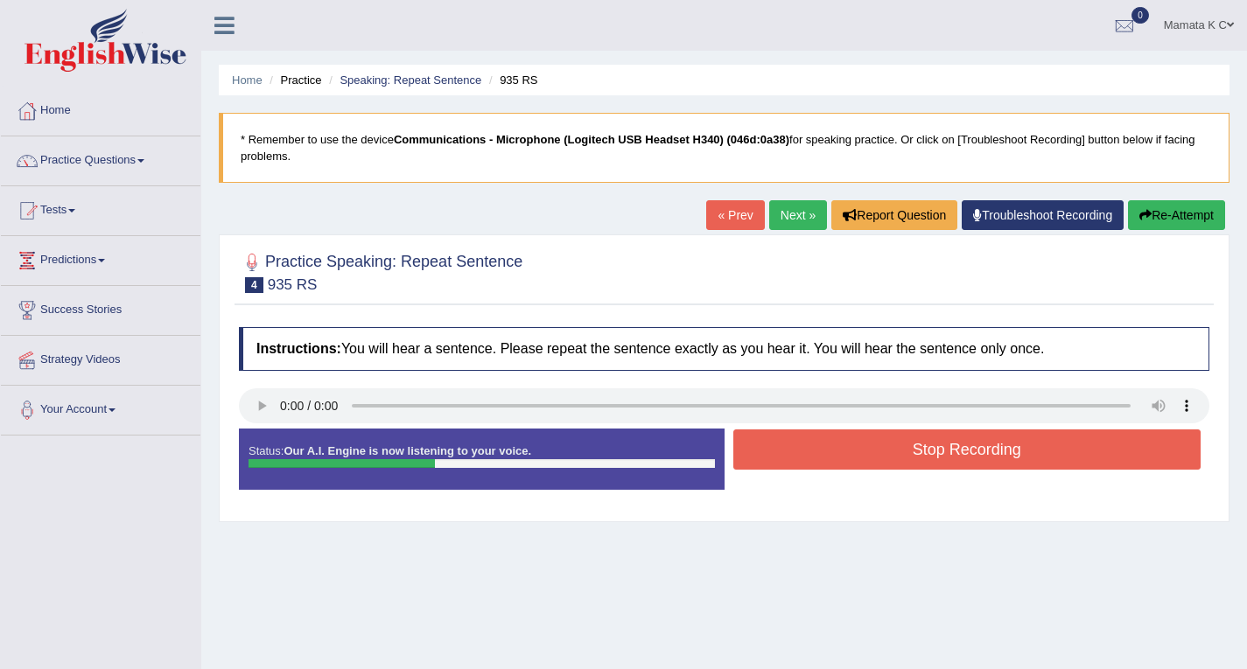
click at [924, 450] on button "Stop Recording" at bounding box center [967, 450] width 468 height 40
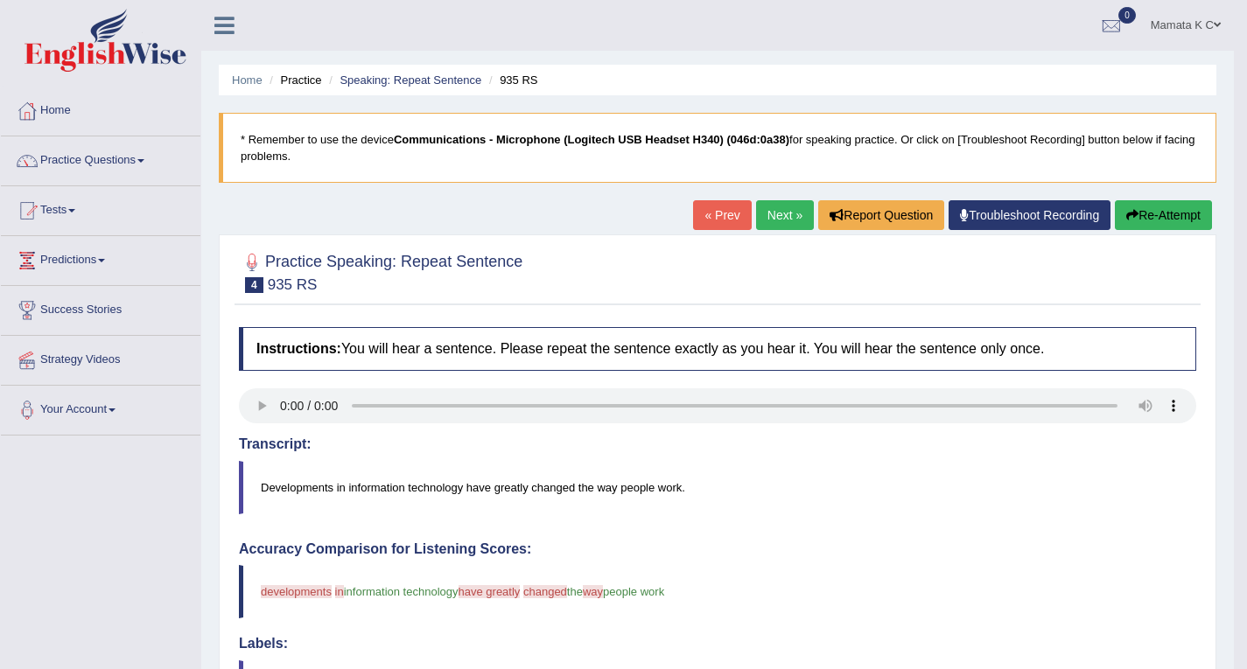
click at [785, 217] on link "Next »" at bounding box center [785, 215] width 58 height 30
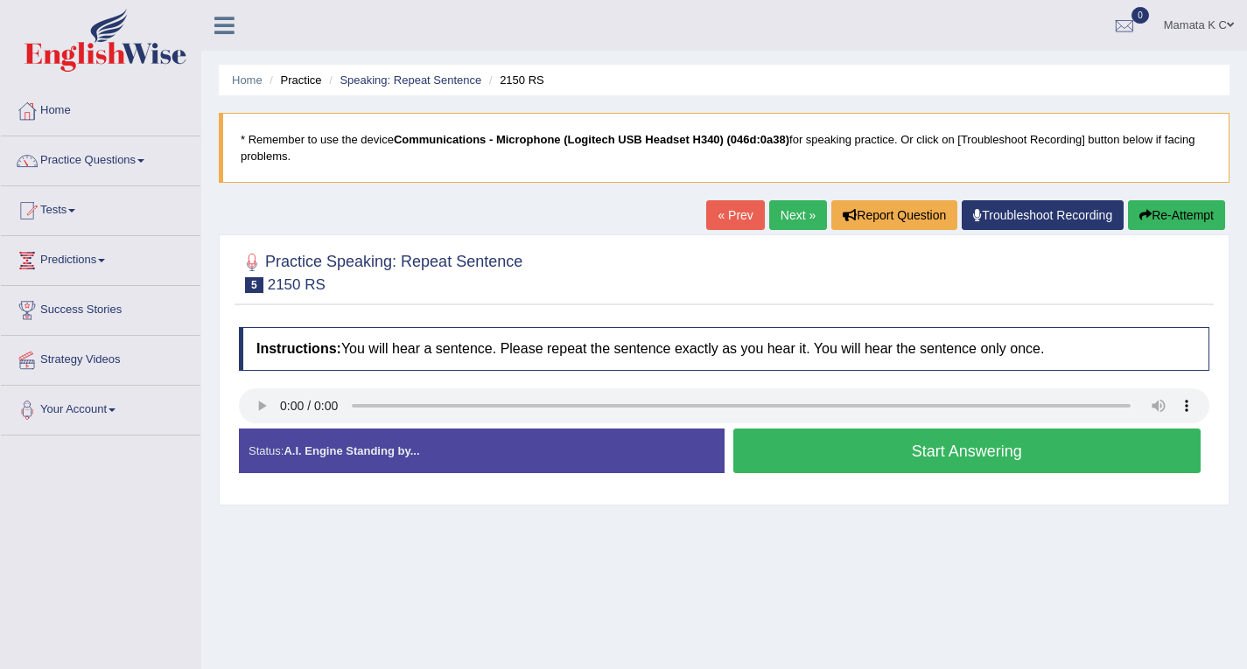
click at [969, 451] on button "Start Answering" at bounding box center [967, 451] width 468 height 45
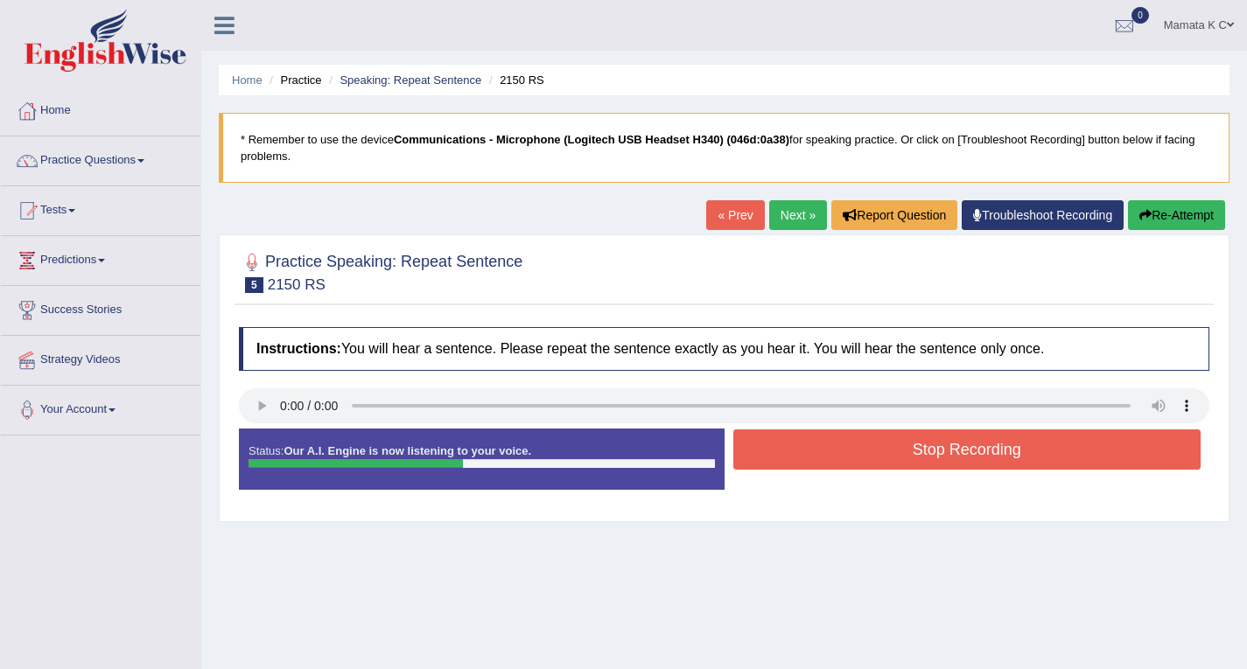
click at [980, 451] on button "Stop Recording" at bounding box center [967, 450] width 468 height 40
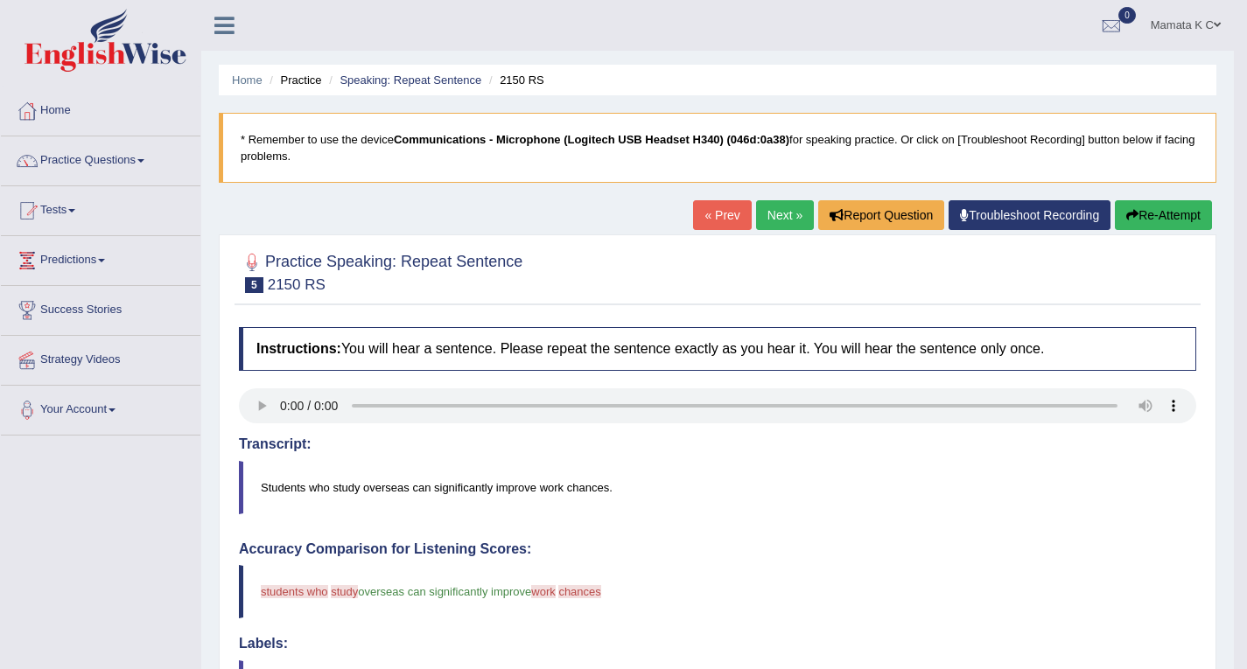
click at [782, 204] on link "Next »" at bounding box center [785, 215] width 58 height 30
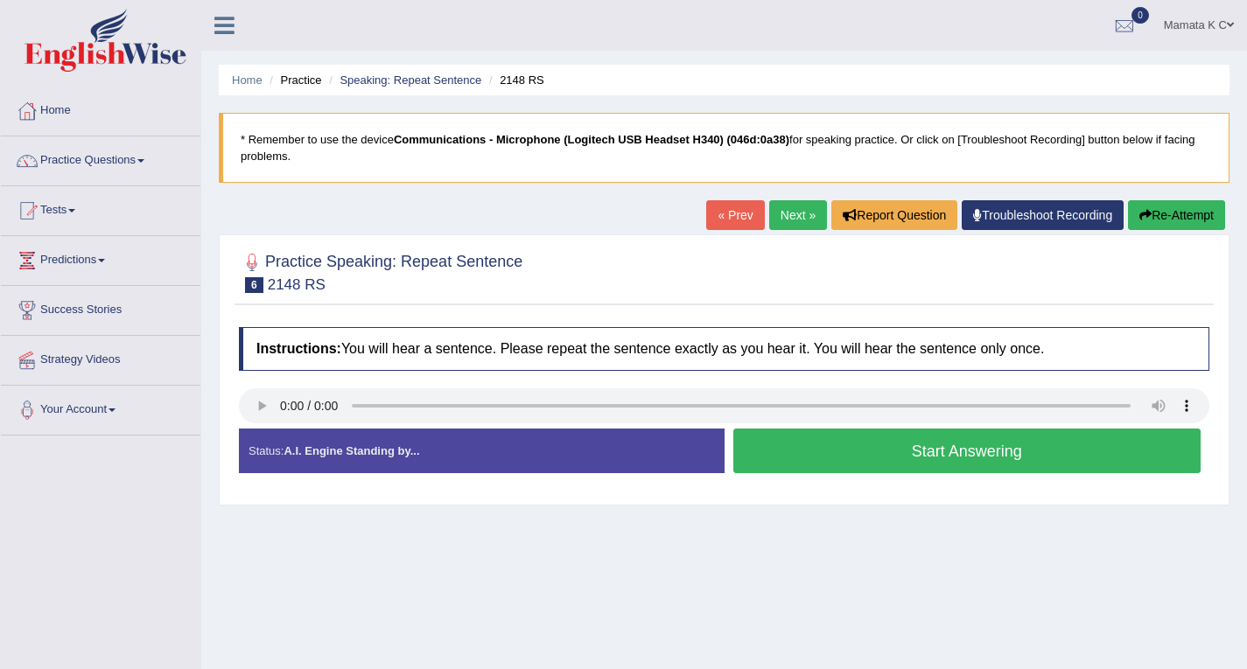
click at [905, 445] on button "Start Answering" at bounding box center [967, 451] width 468 height 45
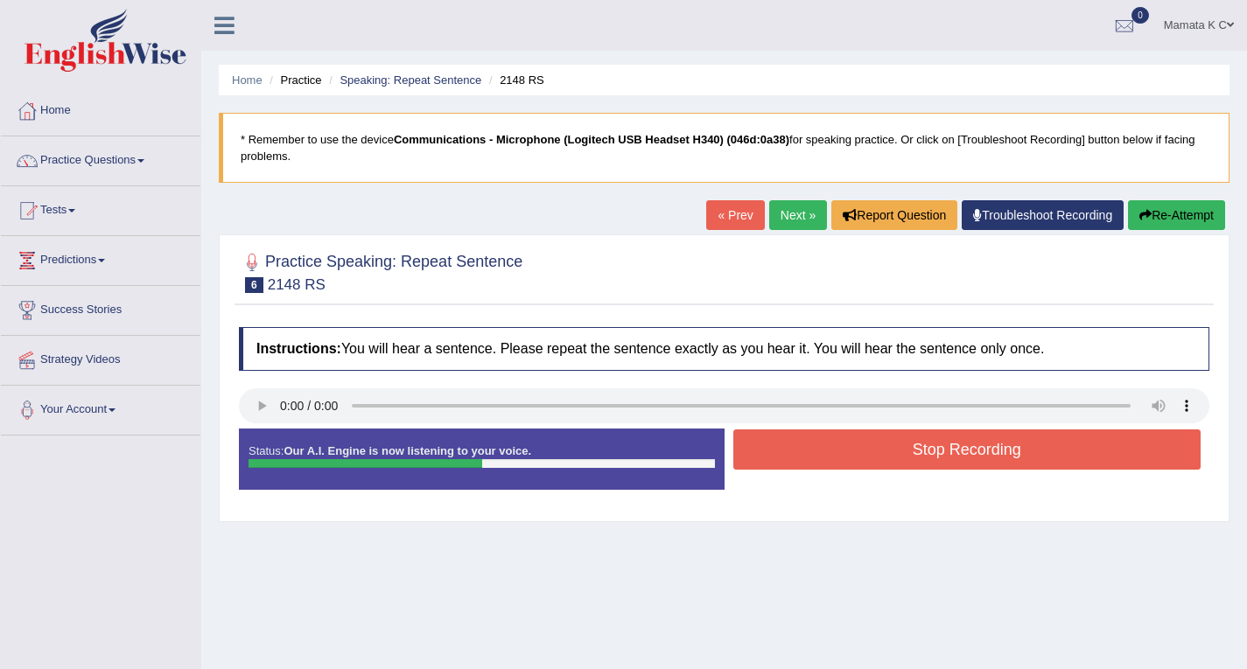
click at [831, 444] on button "Stop Recording" at bounding box center [967, 450] width 468 height 40
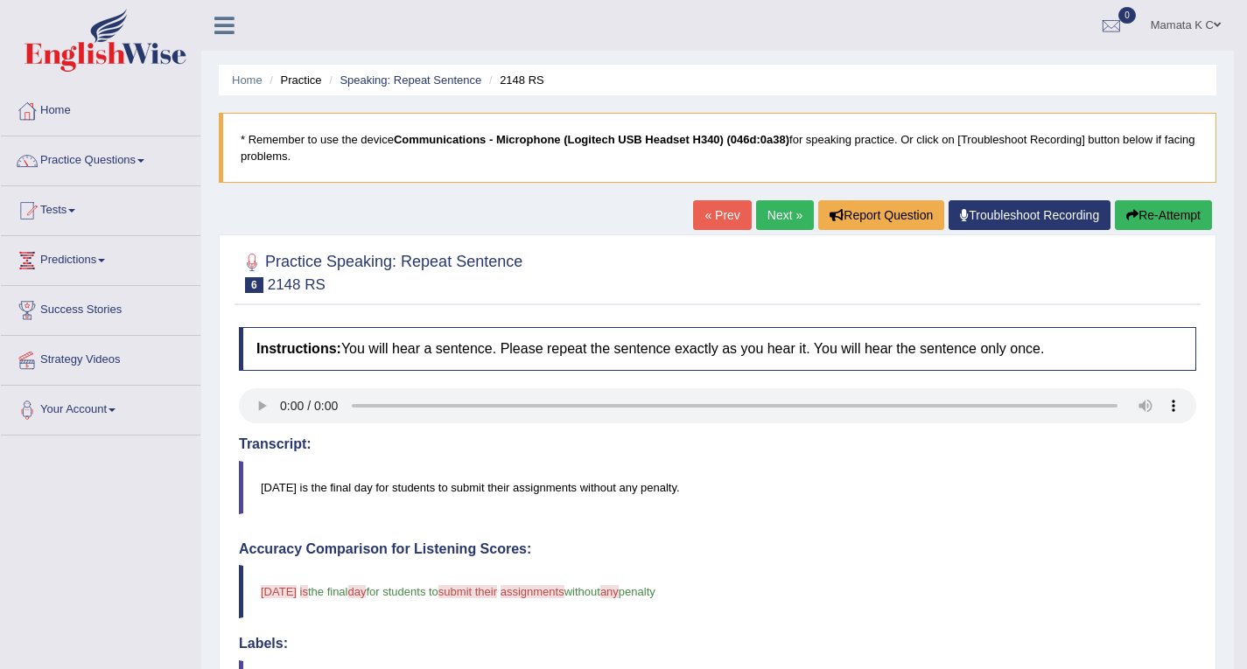
click at [779, 209] on link "Next »" at bounding box center [785, 215] width 58 height 30
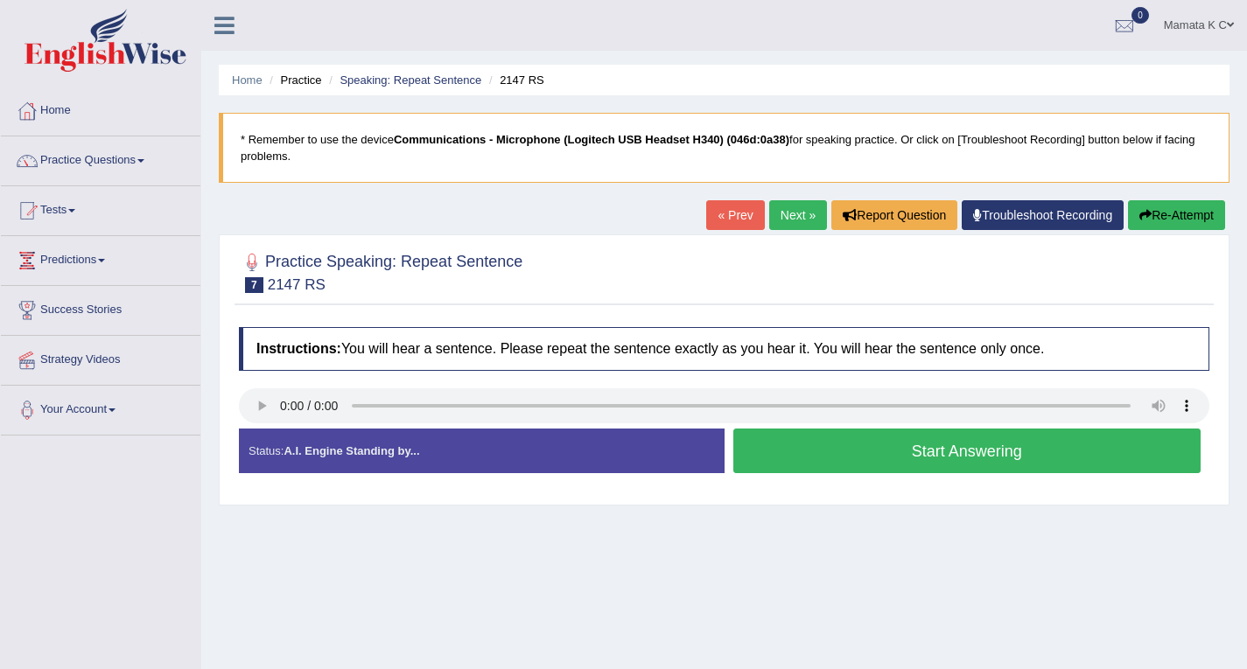
click at [816, 446] on button "Start Answering" at bounding box center [967, 451] width 468 height 45
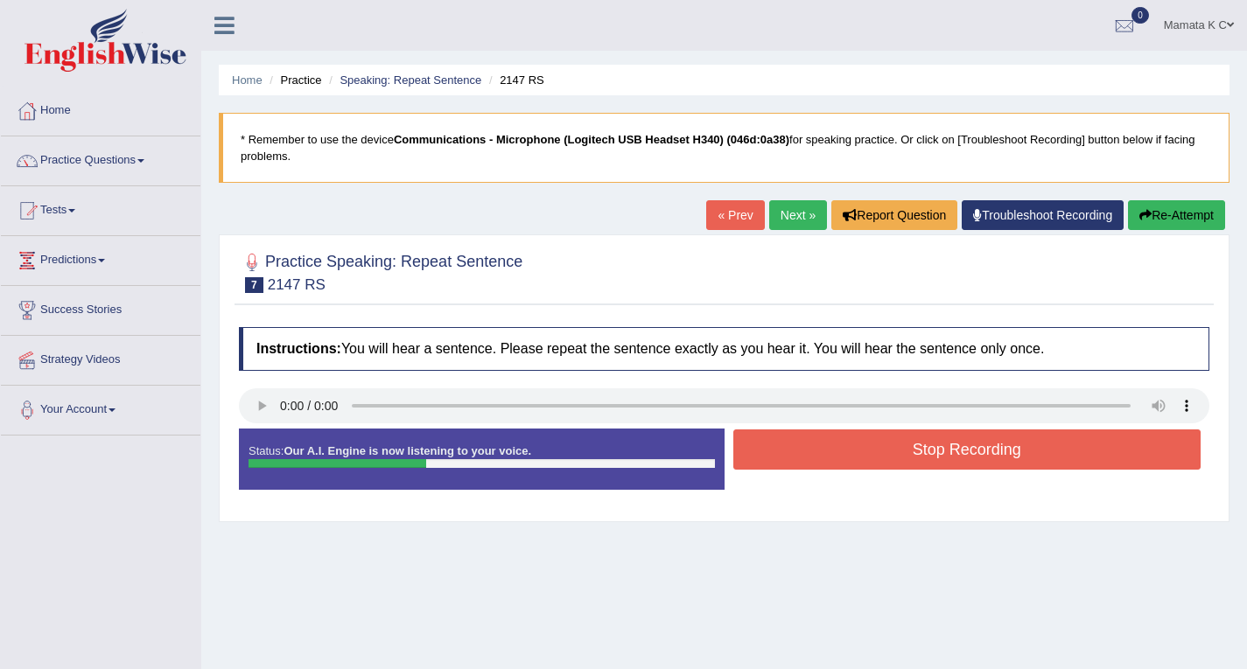
click at [836, 446] on button "Stop Recording" at bounding box center [967, 450] width 468 height 40
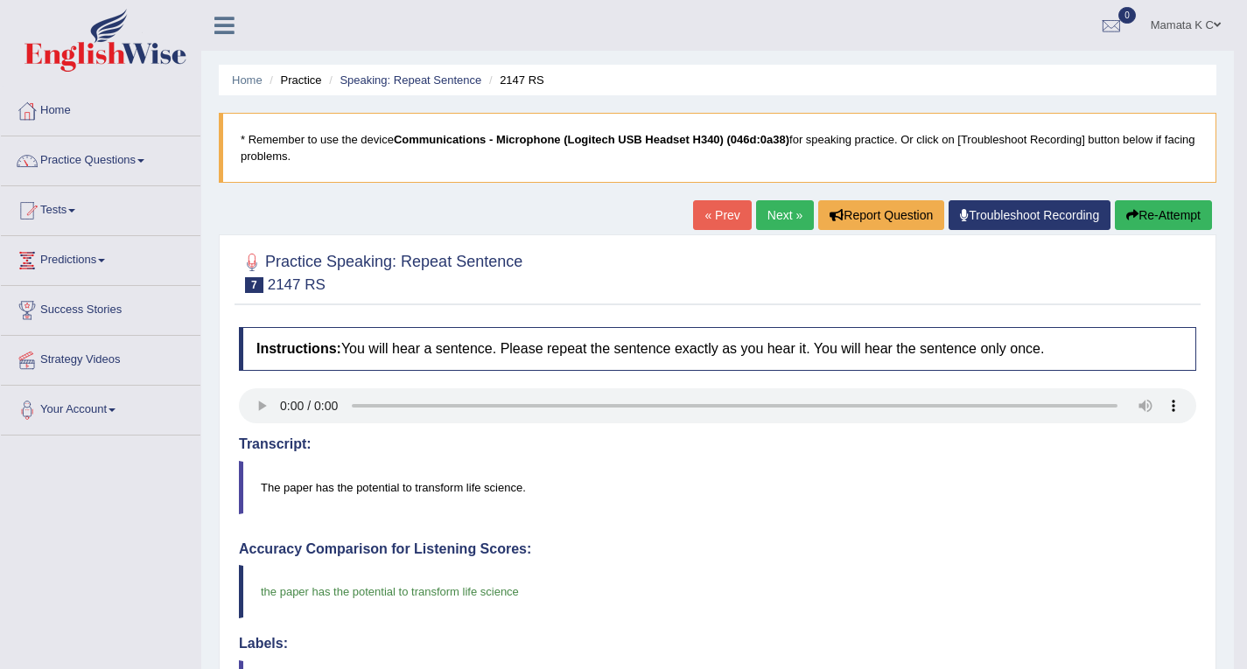
click at [769, 206] on link "Next »" at bounding box center [785, 215] width 58 height 30
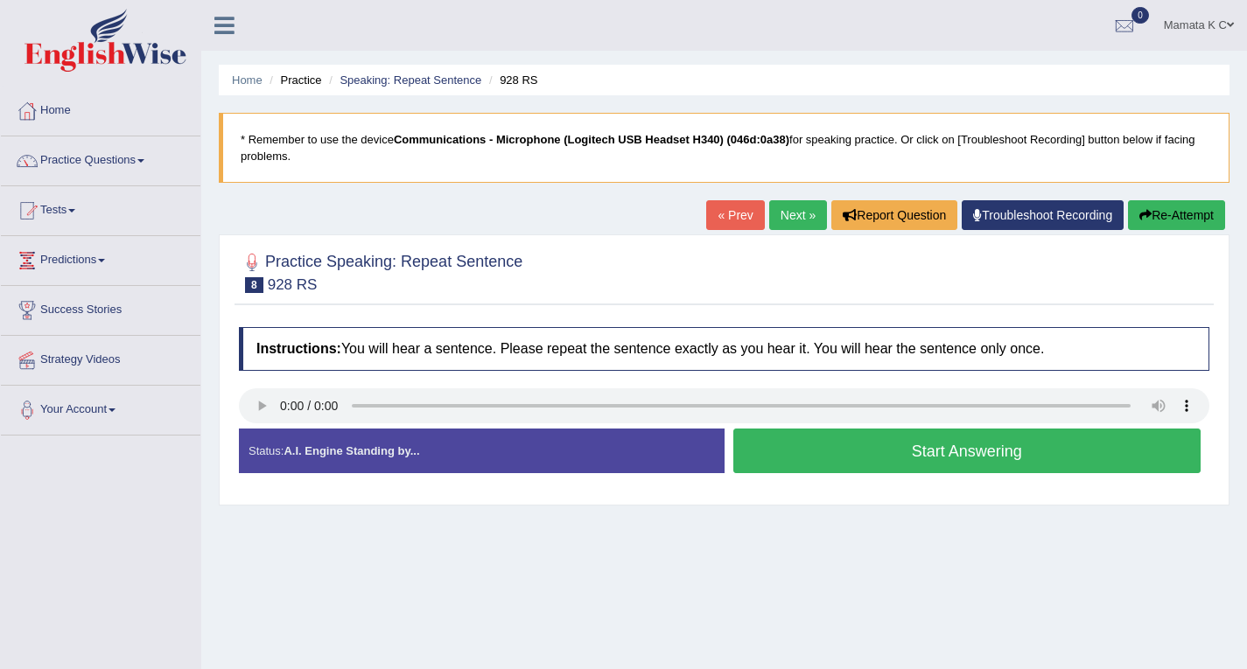
click at [853, 443] on button "Start Answering" at bounding box center [967, 451] width 468 height 45
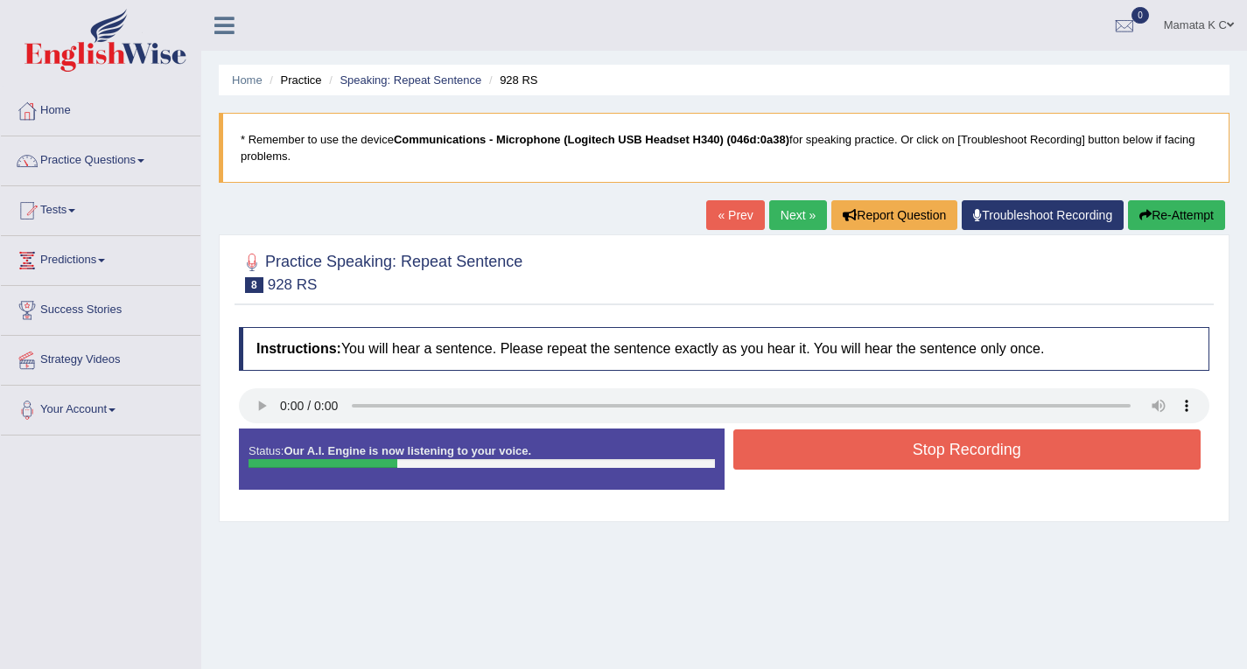
click at [896, 445] on button "Stop Recording" at bounding box center [967, 450] width 468 height 40
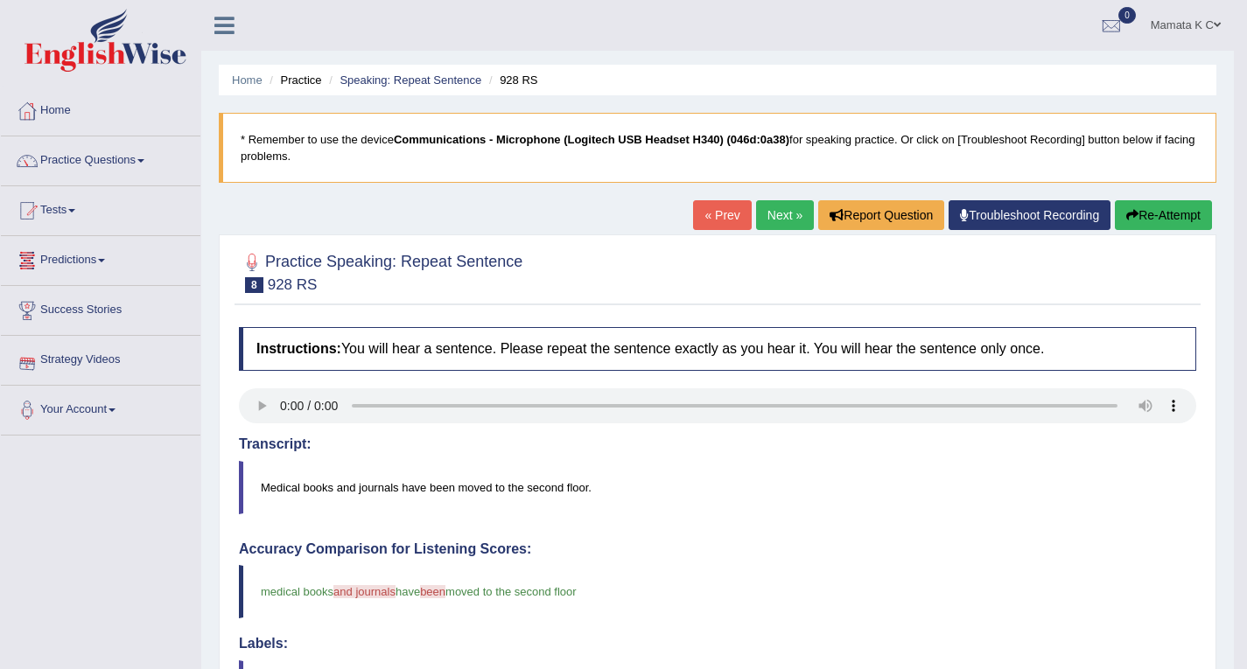
click at [121, 358] on link "Strategy Videos" at bounding box center [100, 358] width 199 height 44
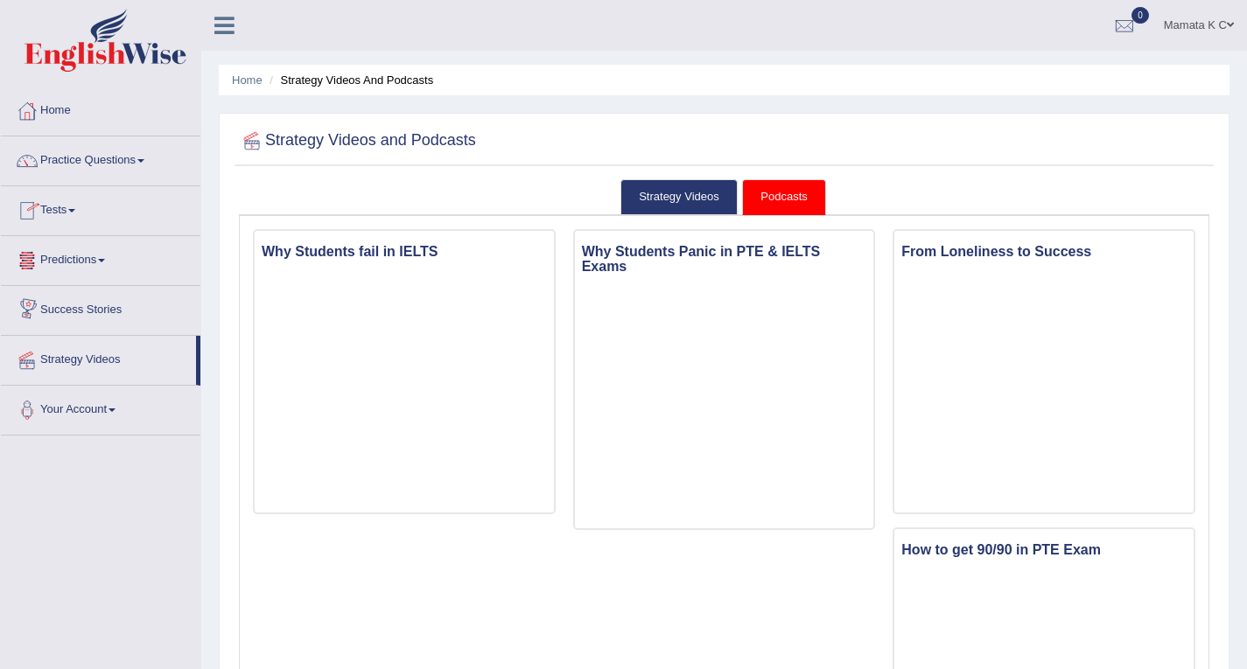
click at [95, 260] on link "Predictions" at bounding box center [100, 258] width 199 height 44
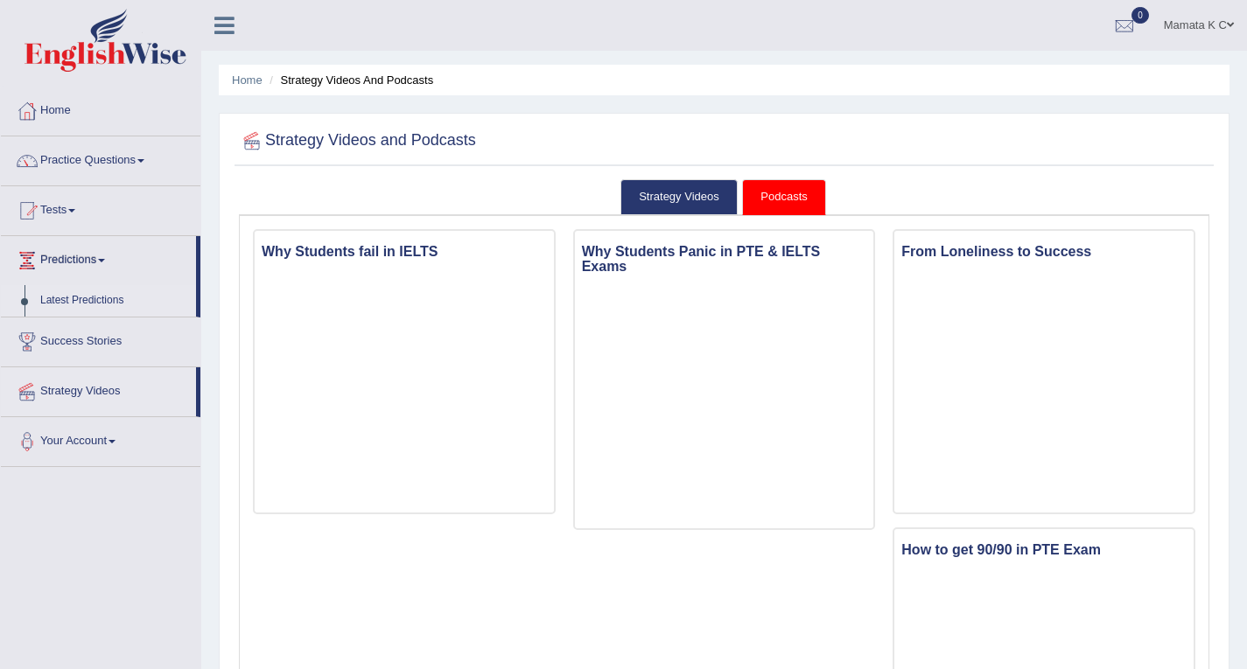
click at [103, 297] on link "Latest Predictions" at bounding box center [114, 300] width 164 height 31
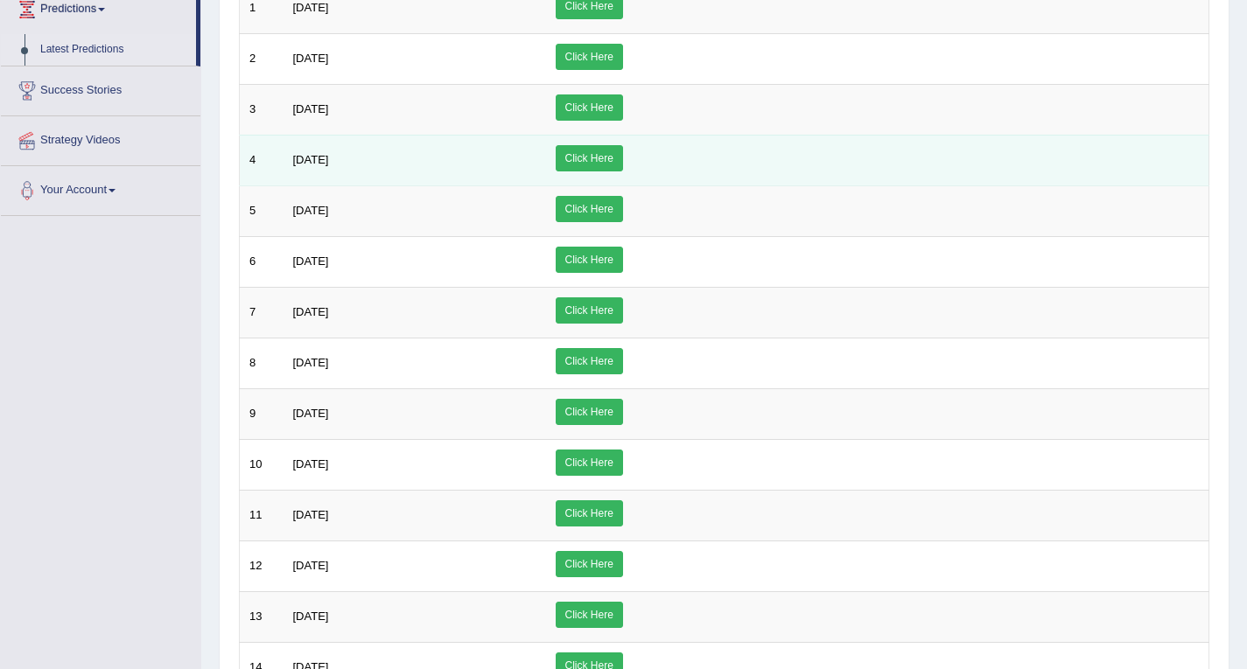
scroll to position [350, 0]
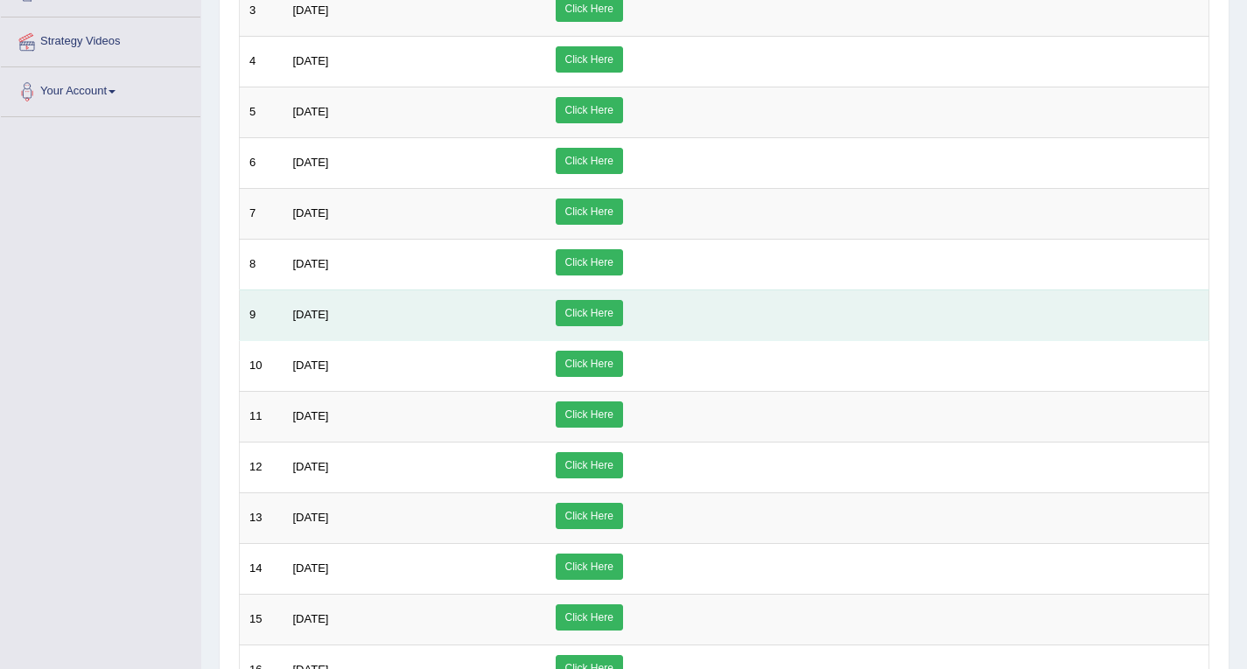
click at [623, 311] on link "Click Here" at bounding box center [589, 313] width 67 height 26
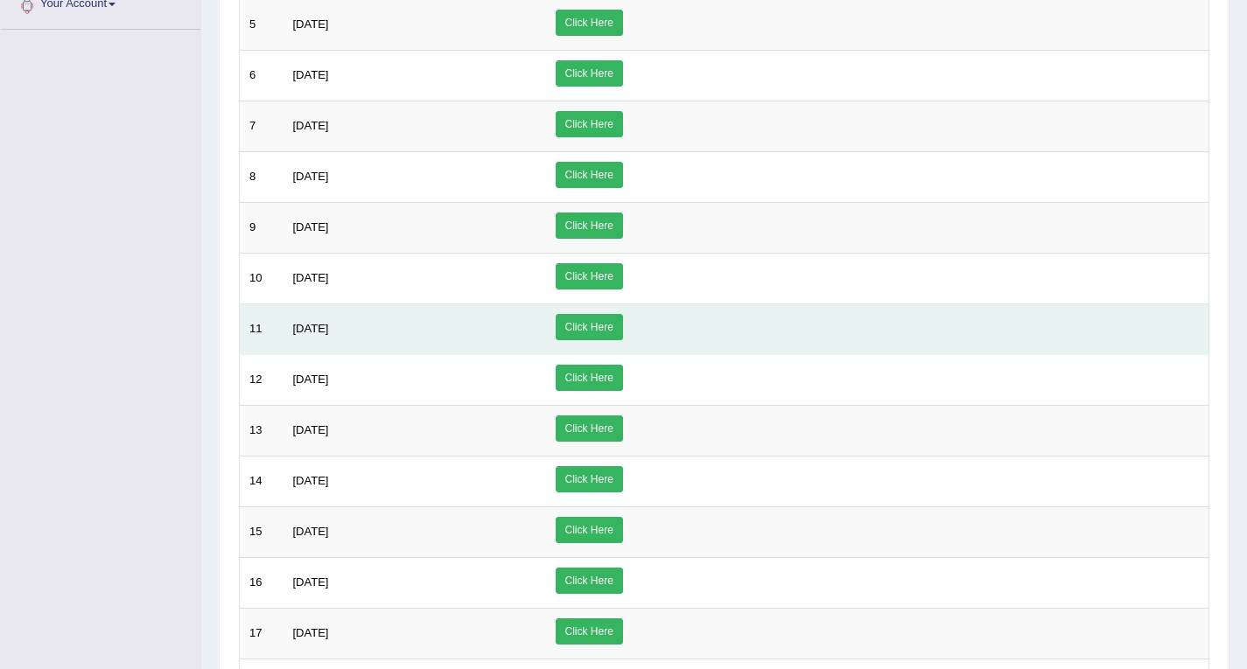
scroll to position [737, 0]
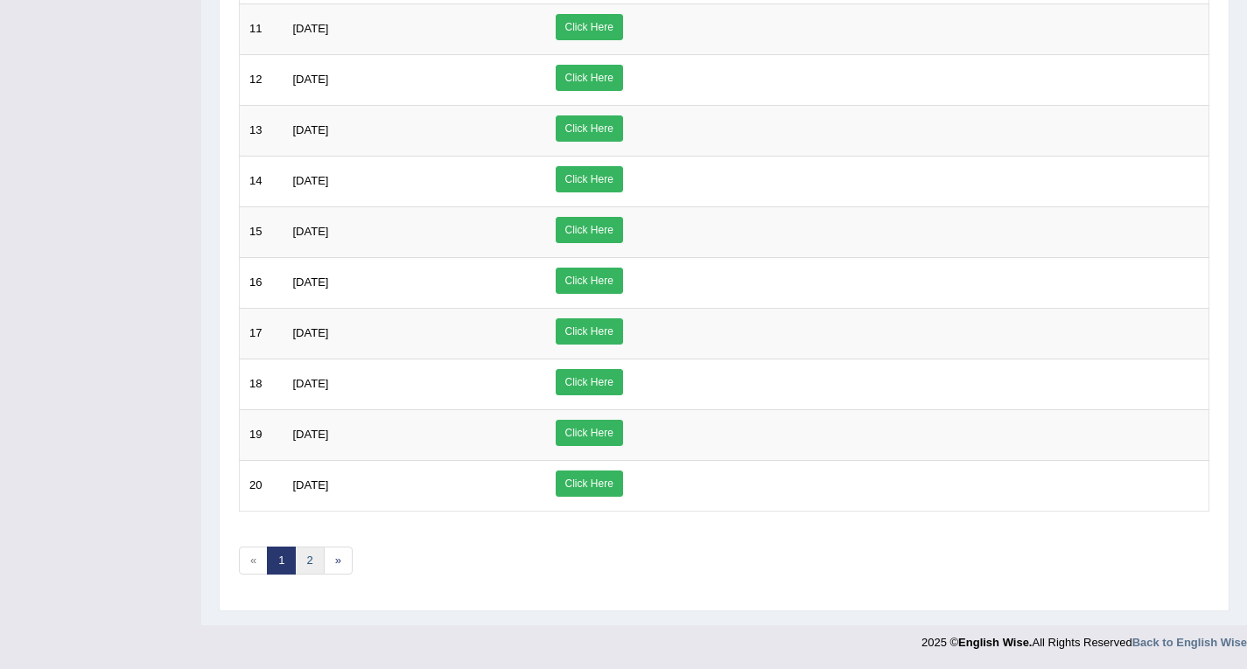
click at [318, 565] on link "2" at bounding box center [309, 561] width 29 height 29
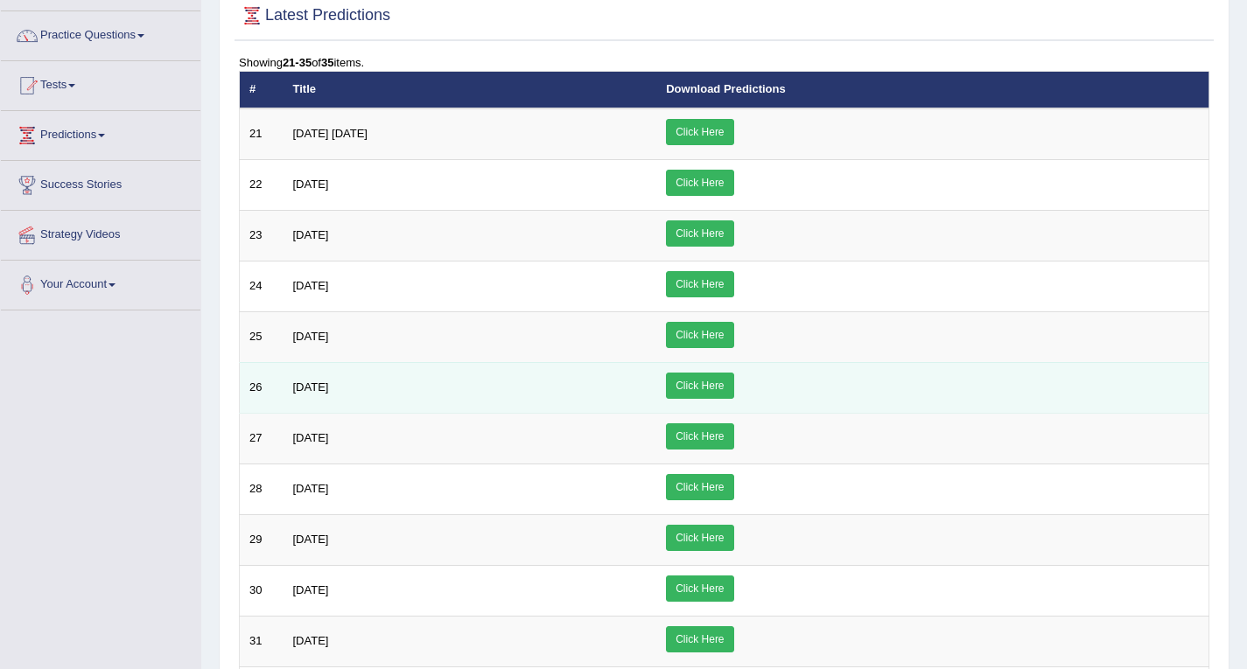
scroll to position [484, 0]
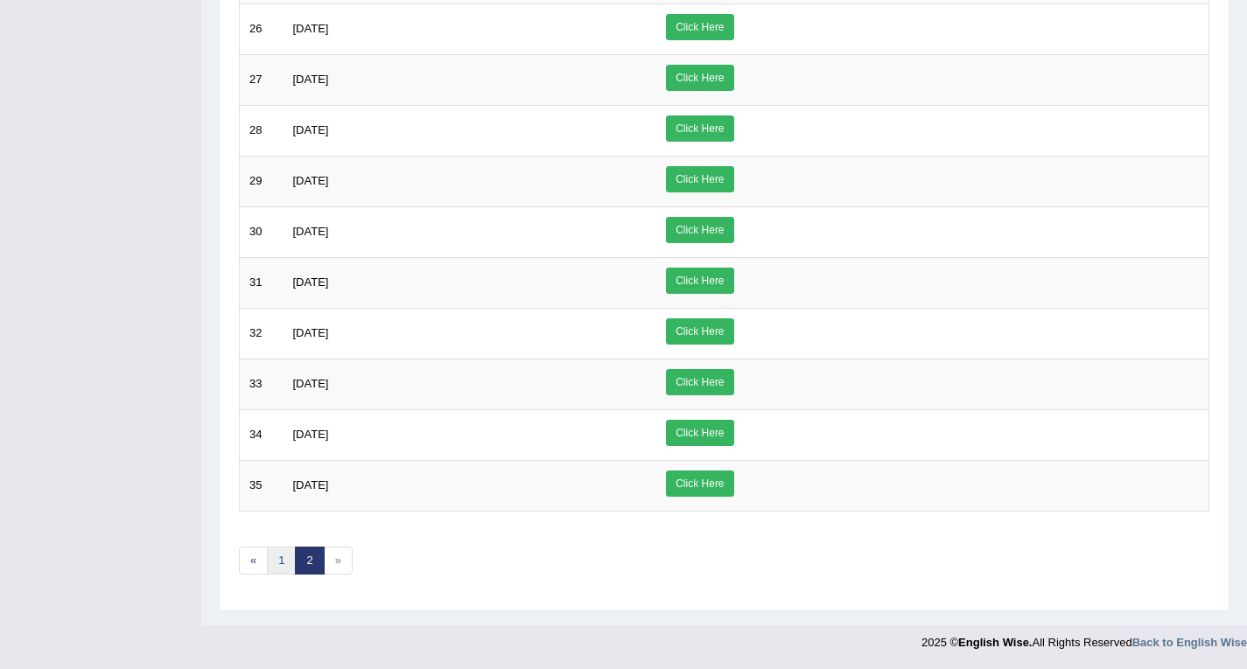
click at [274, 561] on link "1" at bounding box center [281, 561] width 29 height 29
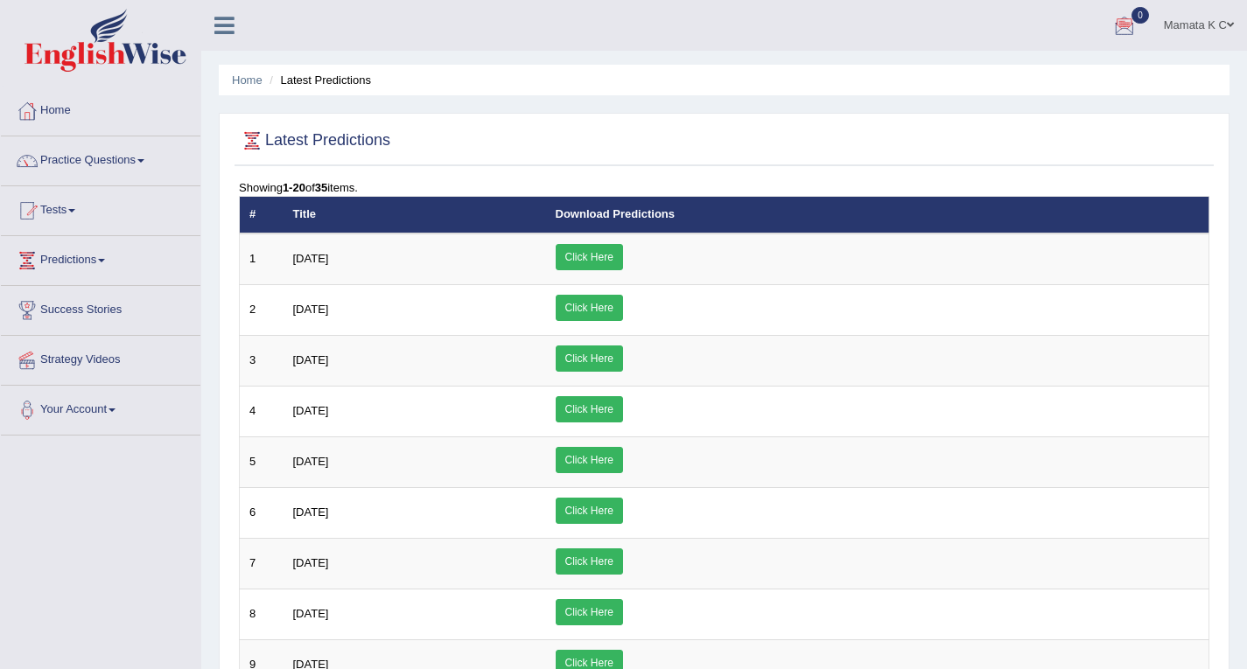
click at [1185, 23] on link "Mamata K C" at bounding box center [1198, 22] width 96 height 45
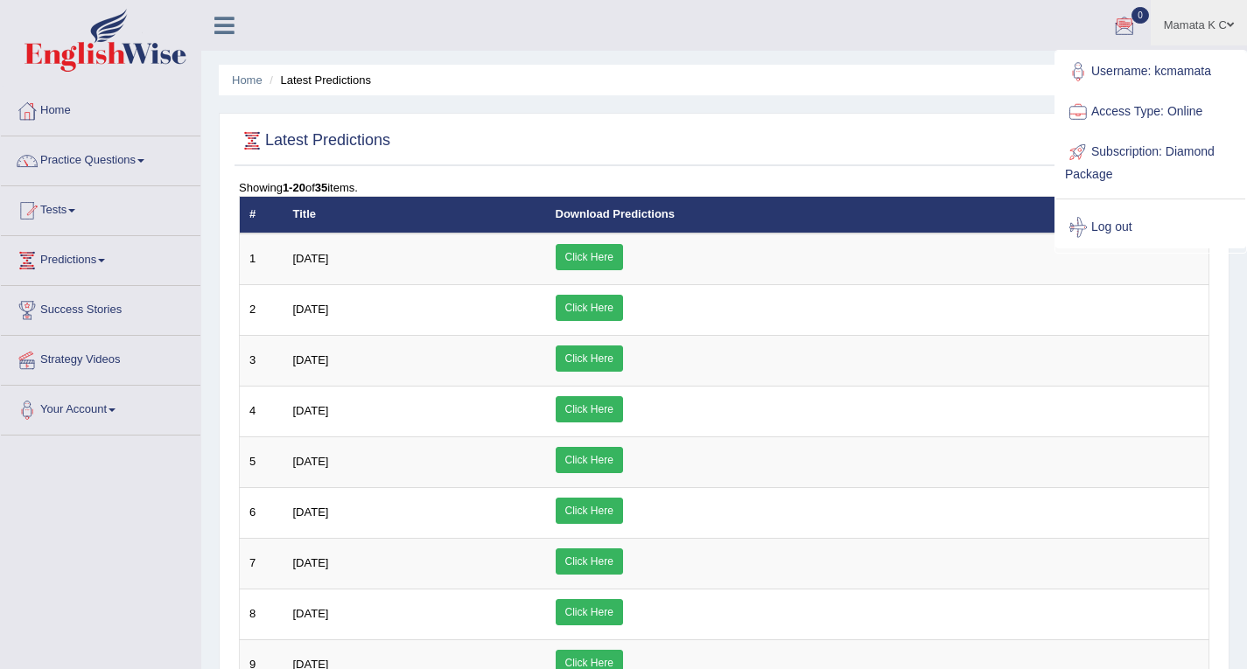
click at [1109, 226] on link "Log out" at bounding box center [1150, 227] width 189 height 40
